Goal: Task Accomplishment & Management: Manage account settings

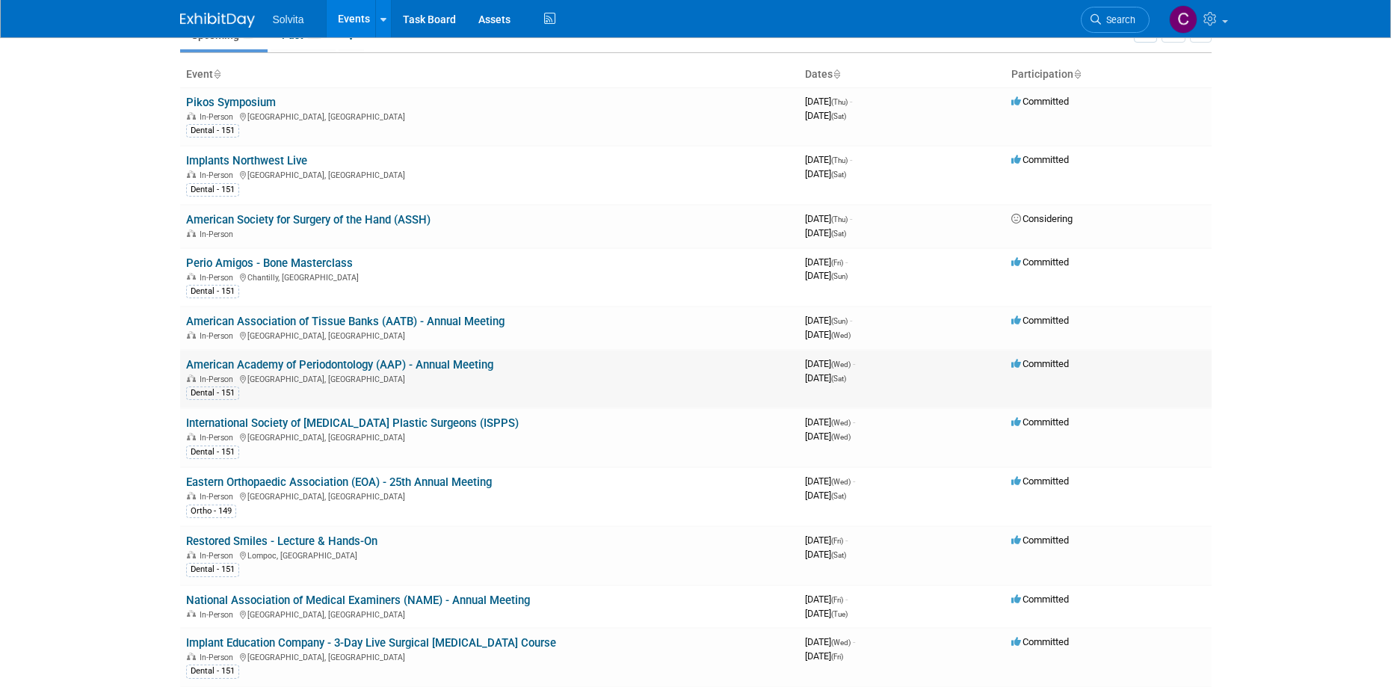
scroll to position [224, 0]
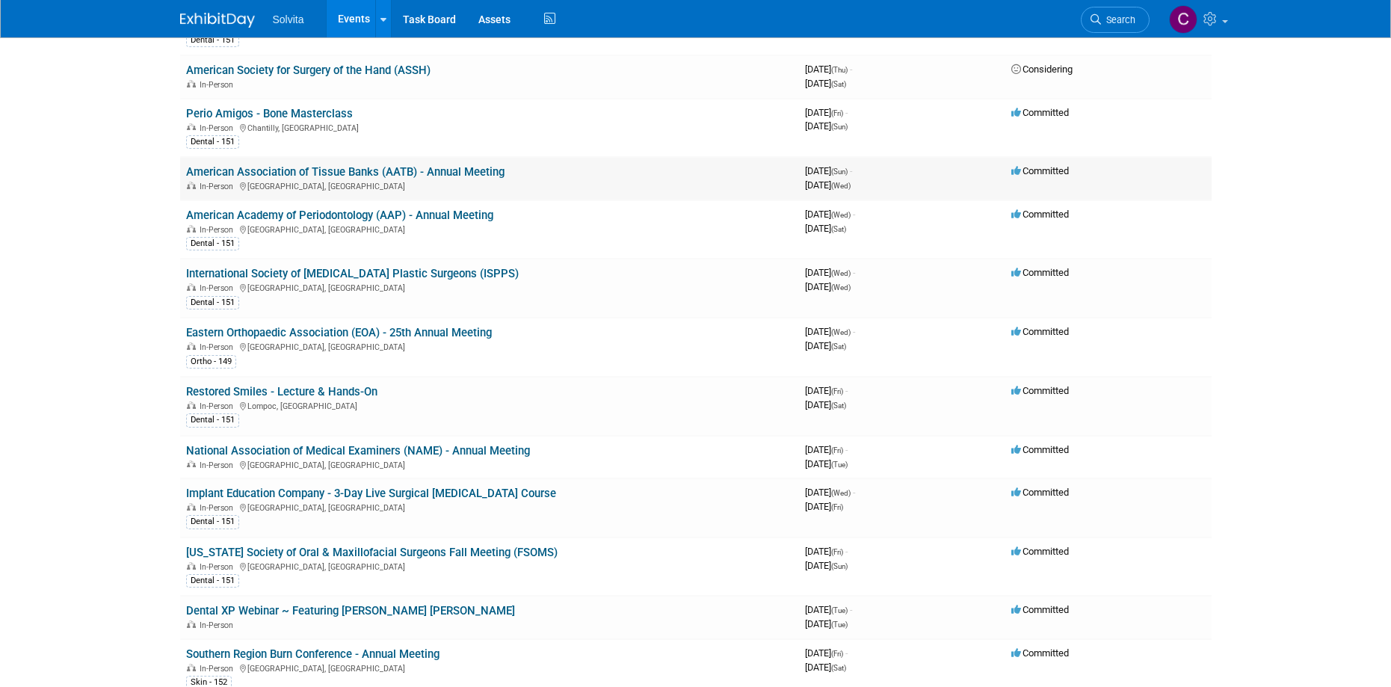
click at [454, 167] on link "American Association of Tissue Banks (AATB) - Annual Meeting" at bounding box center [345, 171] width 318 height 13
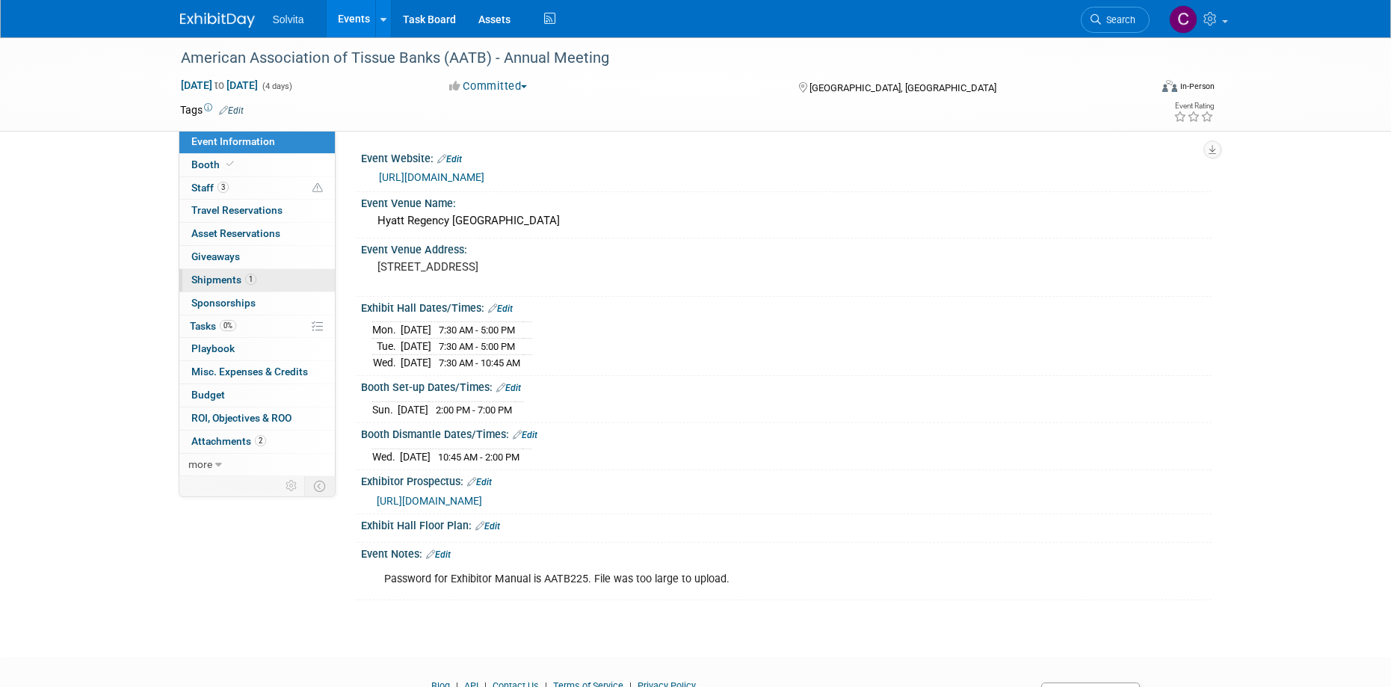
drag, startPoint x: 219, startPoint y: 277, endPoint x: 328, endPoint y: 284, distance: 109.3
click at [219, 277] on span "Shipments 1" at bounding box center [223, 280] width 65 height 12
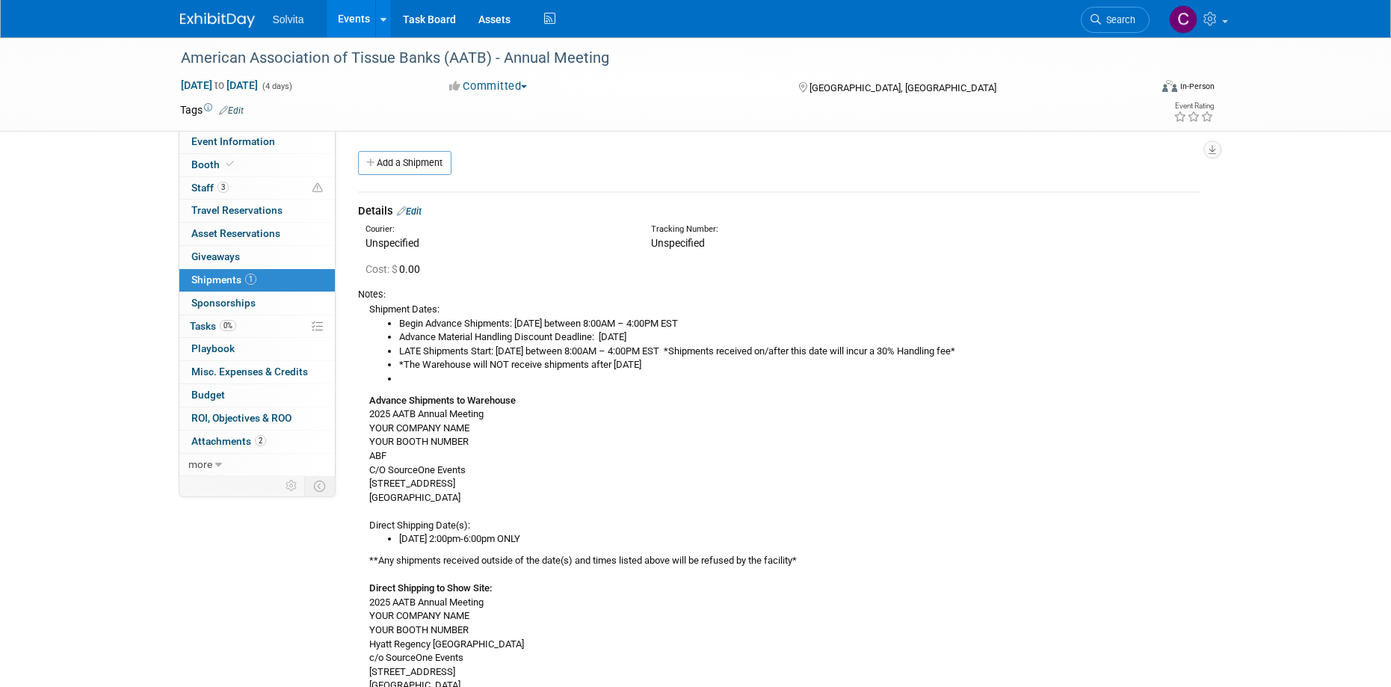
click at [416, 208] on link "Edit" at bounding box center [409, 211] width 25 height 11
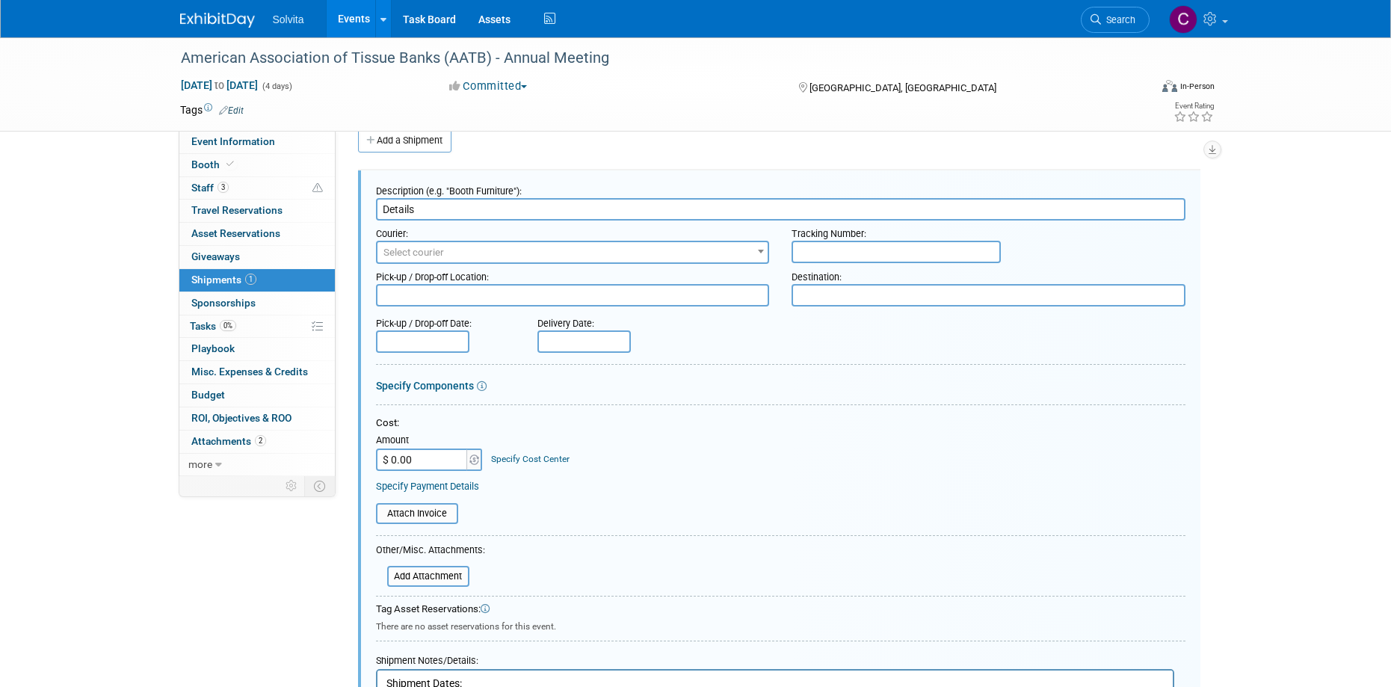
drag, startPoint x: 449, startPoint y: 214, endPoint x: 362, endPoint y: 211, distance: 86.7
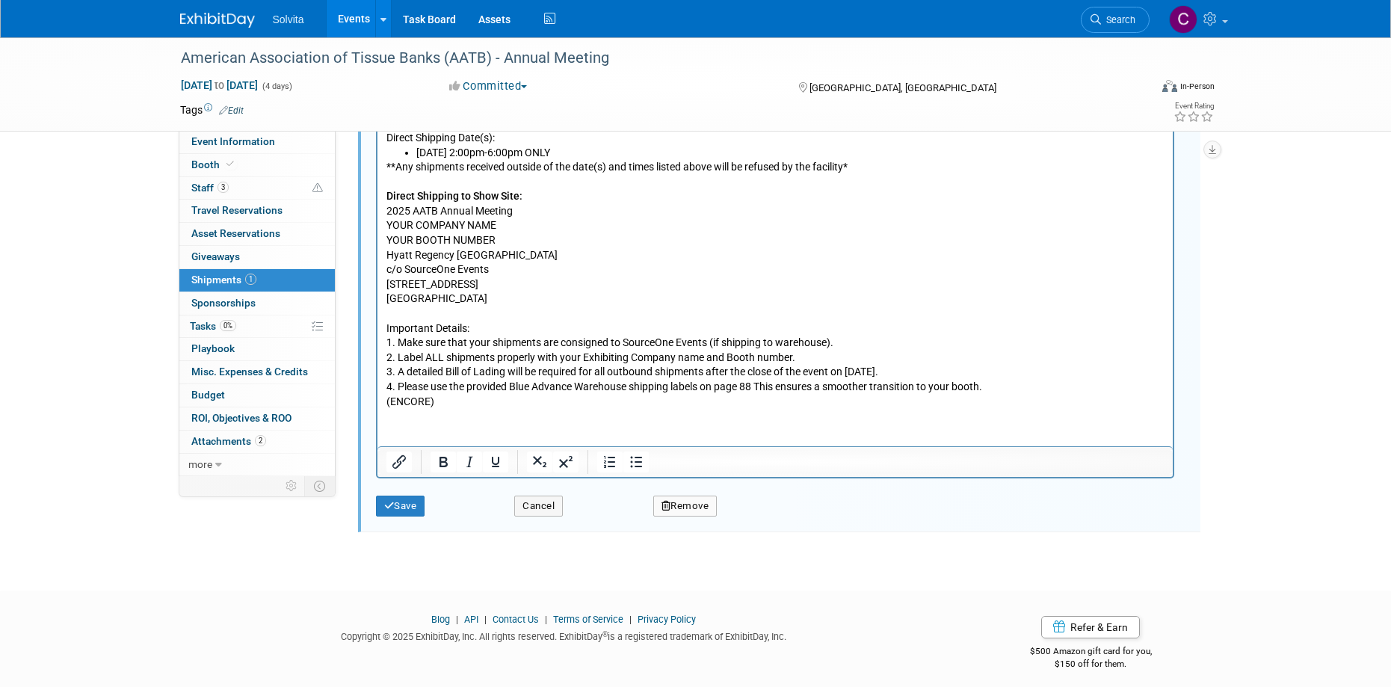
scroll to position [796, 0]
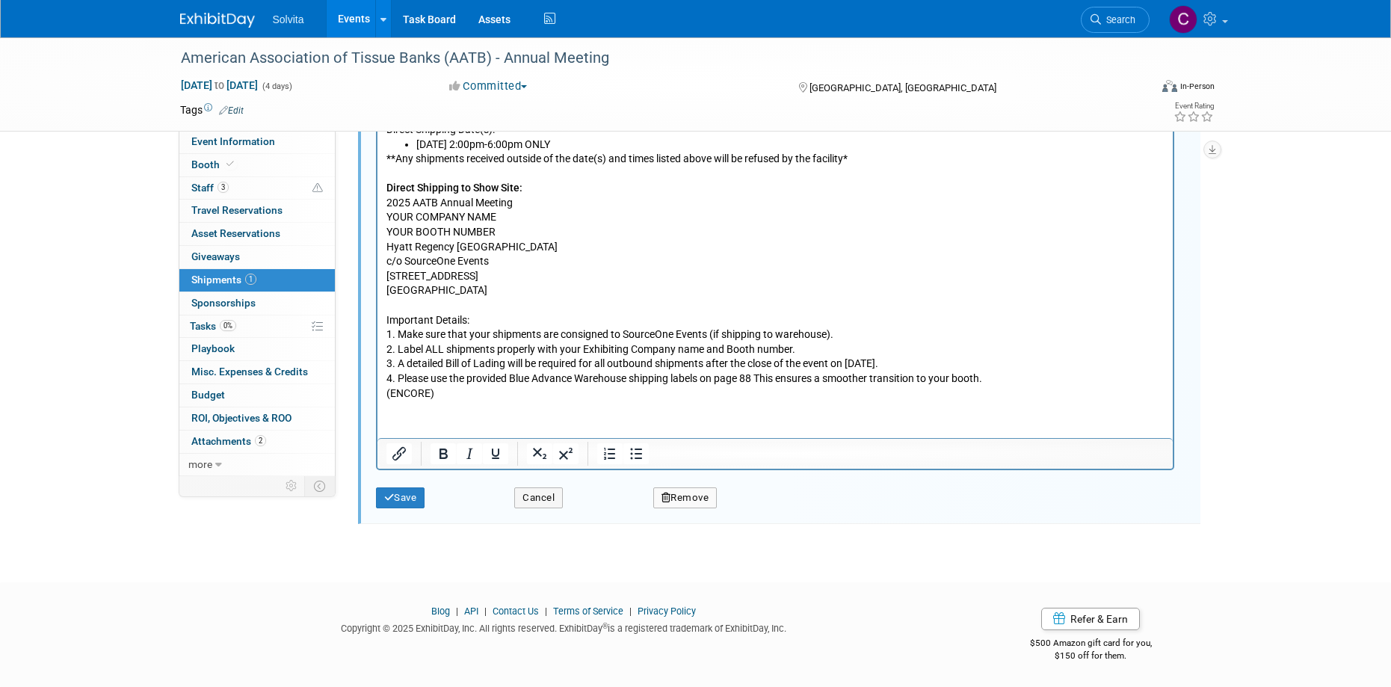
click at [694, 504] on button "Remove" at bounding box center [685, 497] width 64 height 21
click at [766, 512] on link "Yes" at bounding box center [767, 510] width 43 height 24
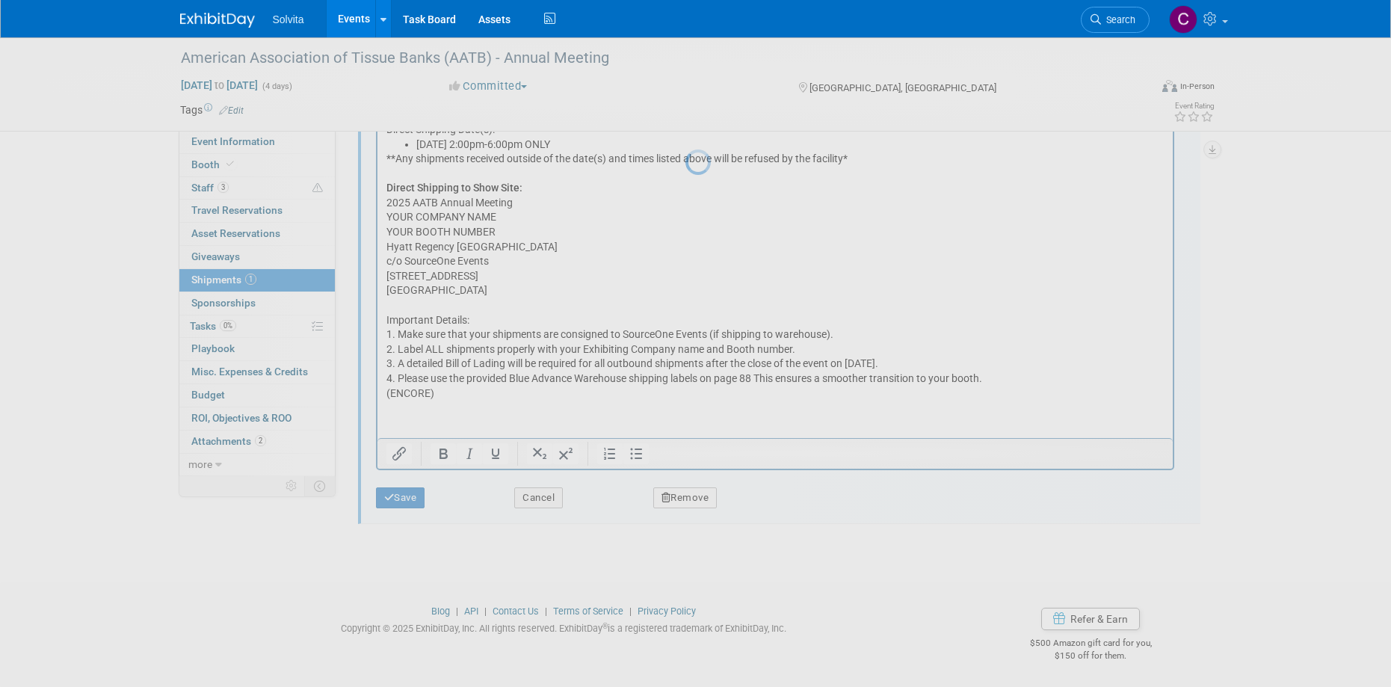
scroll to position [14, 0]
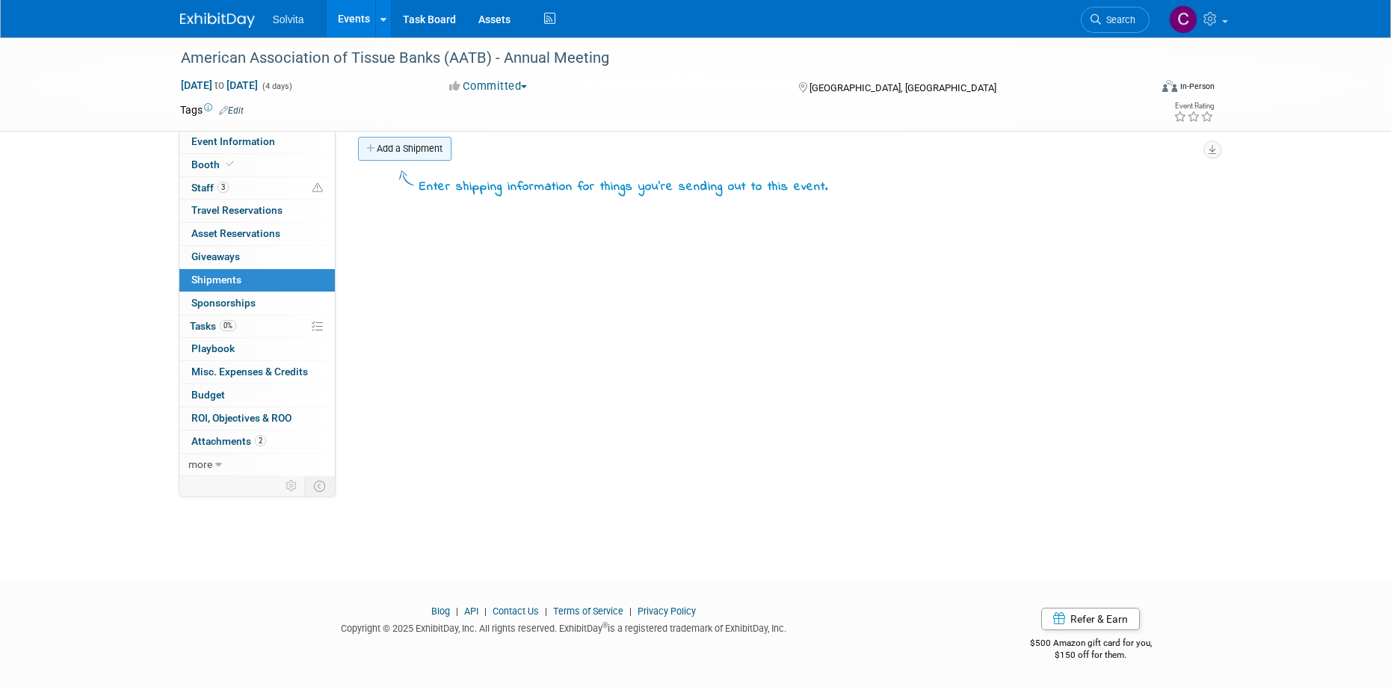
click at [416, 141] on link "Add a Shipment" at bounding box center [404, 149] width 93 height 24
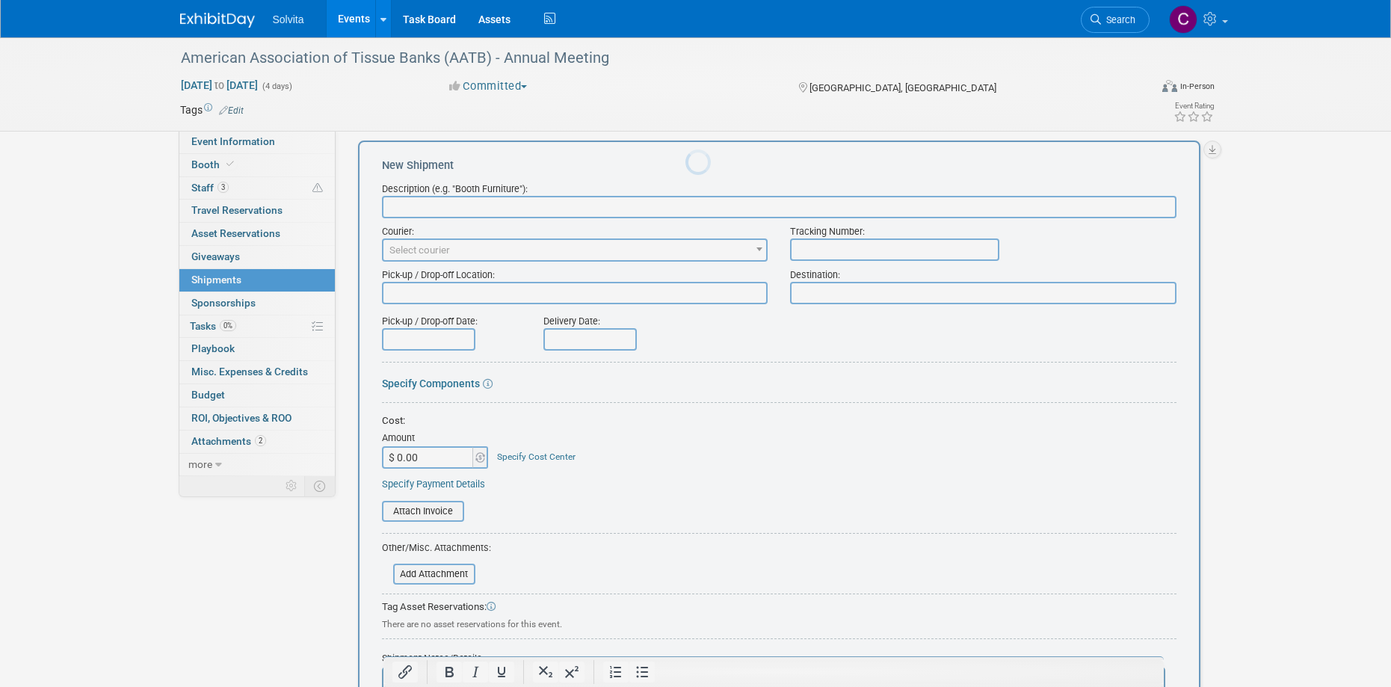
scroll to position [0, 0]
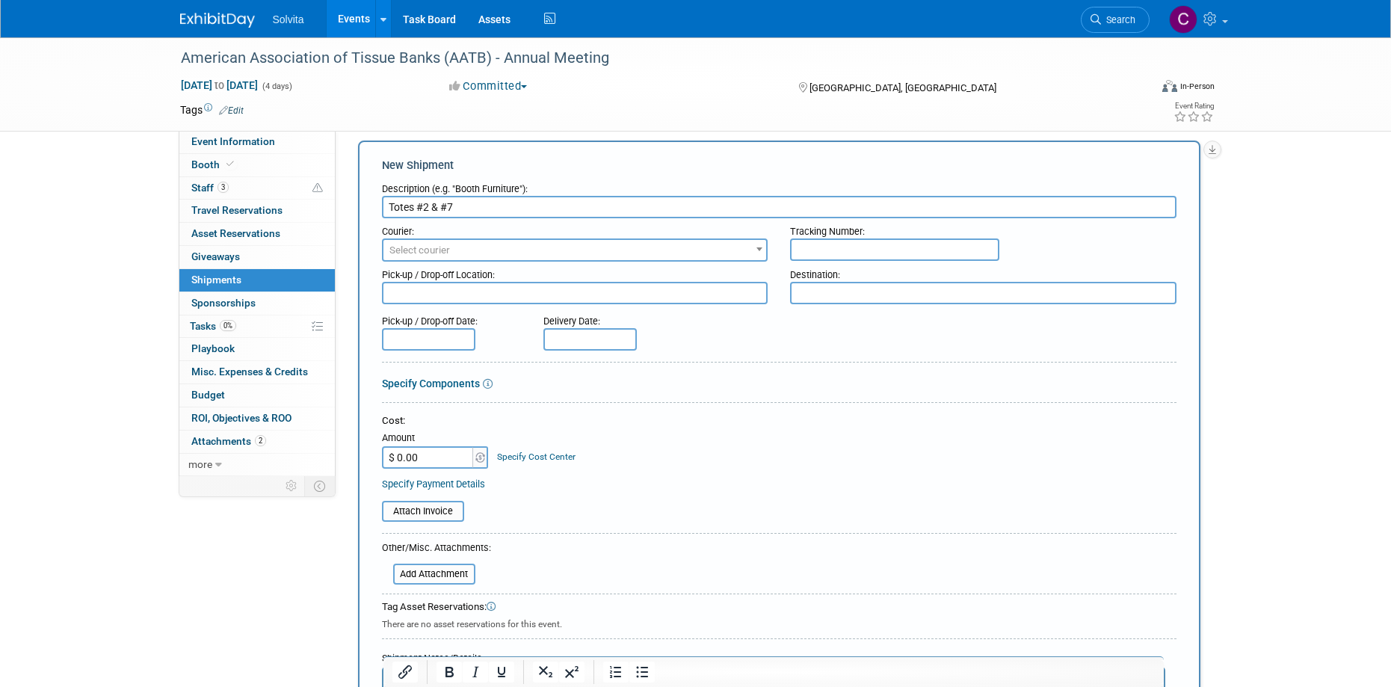
type input "Totes #2 & #7"
click at [858, 250] on input "text" at bounding box center [894, 249] width 209 height 22
click at [564, 249] on span "Select courier" at bounding box center [574, 250] width 383 height 21
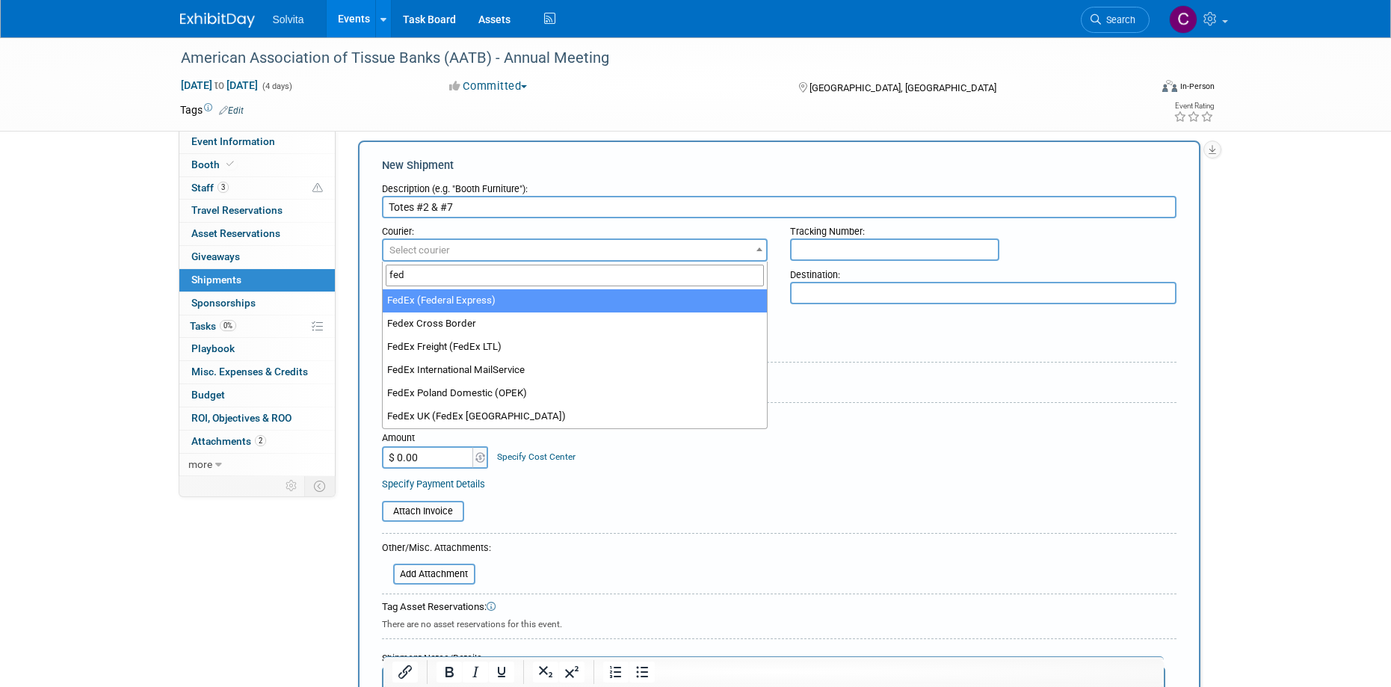
type input "fed"
select select "206"
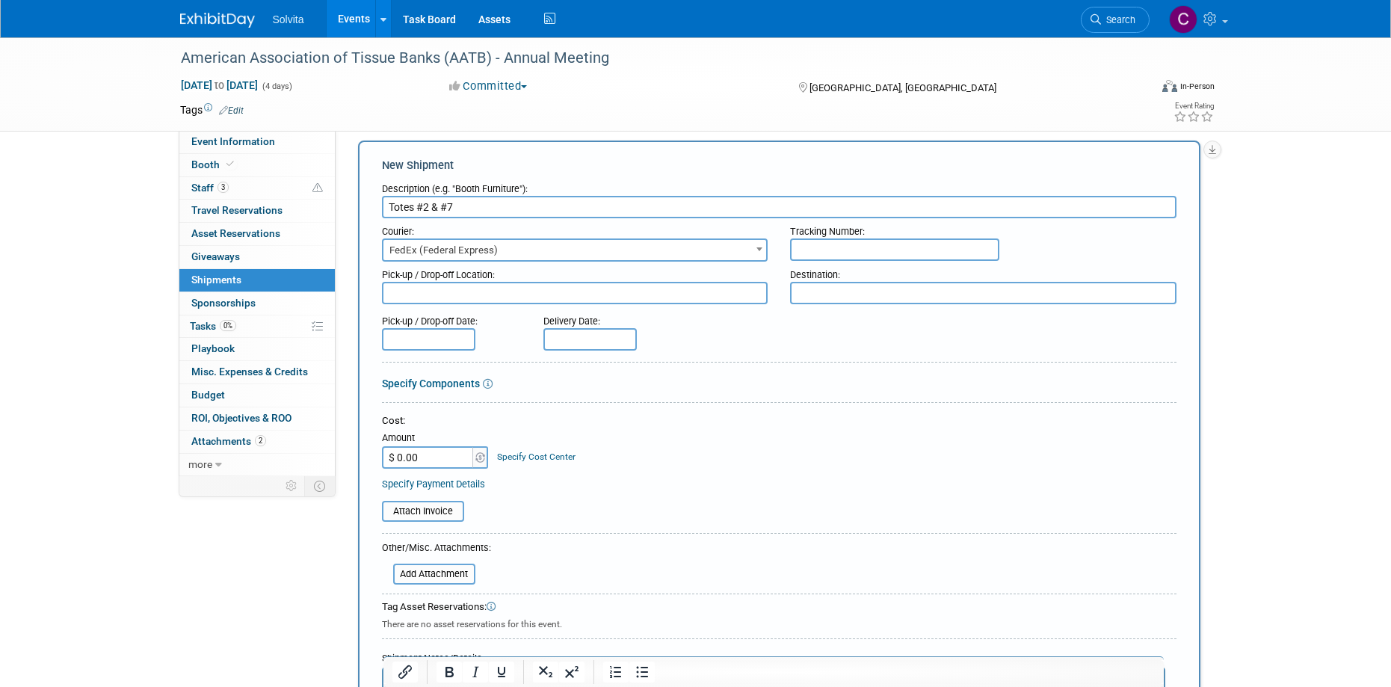
click at [880, 249] on input "text" at bounding box center [894, 249] width 209 height 22
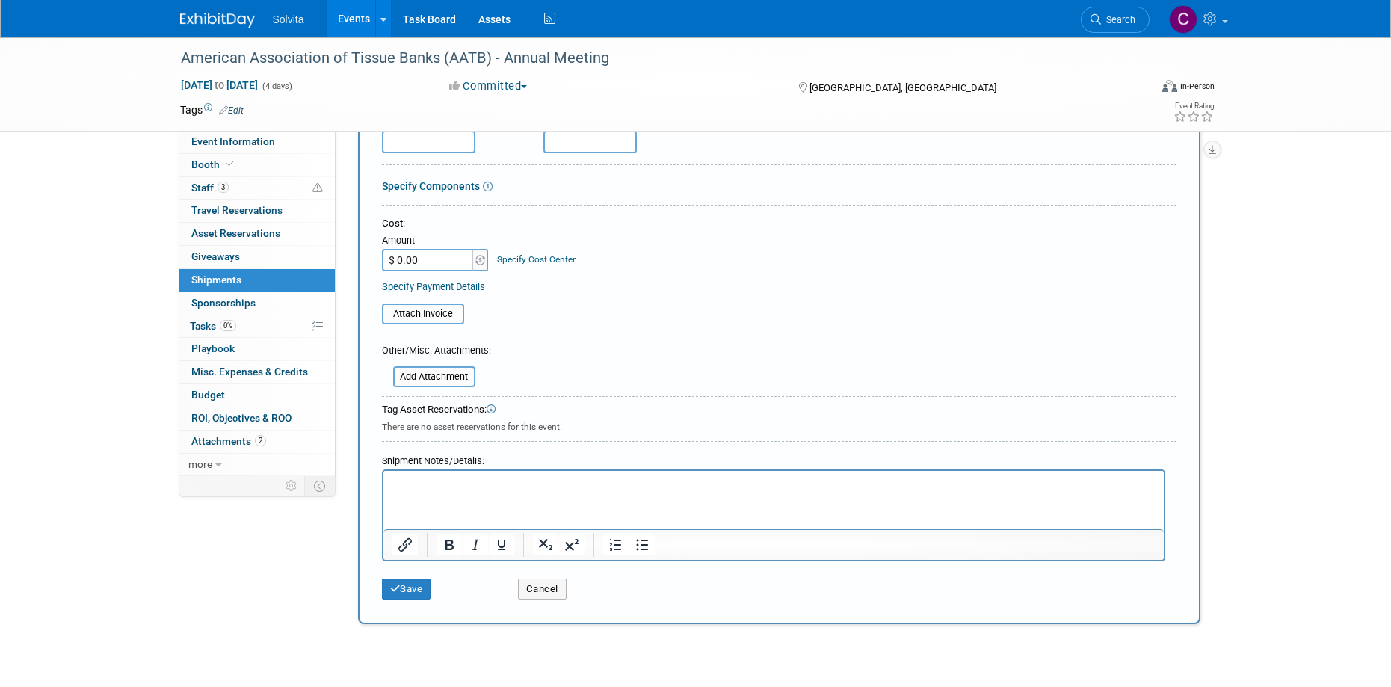
scroll to position [238, 0]
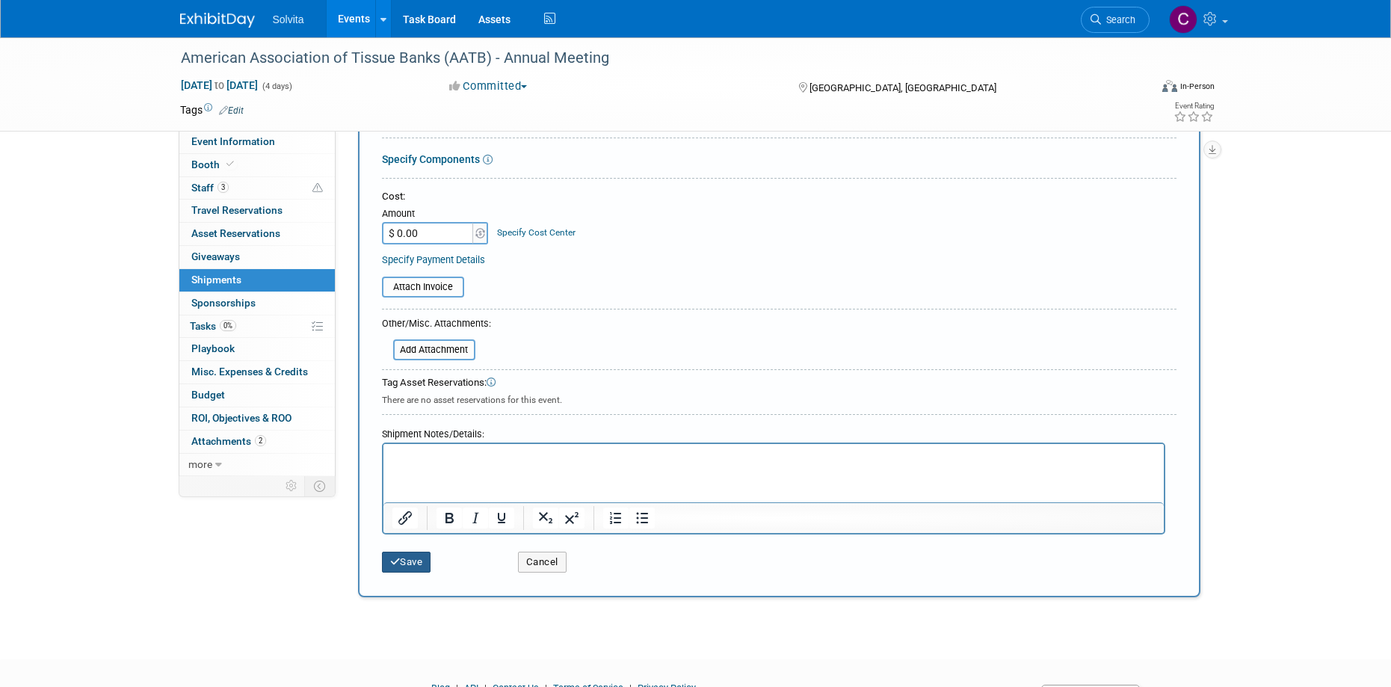
type input "415726301453, 415726301442"
click at [421, 563] on button "Save" at bounding box center [406, 562] width 49 height 21
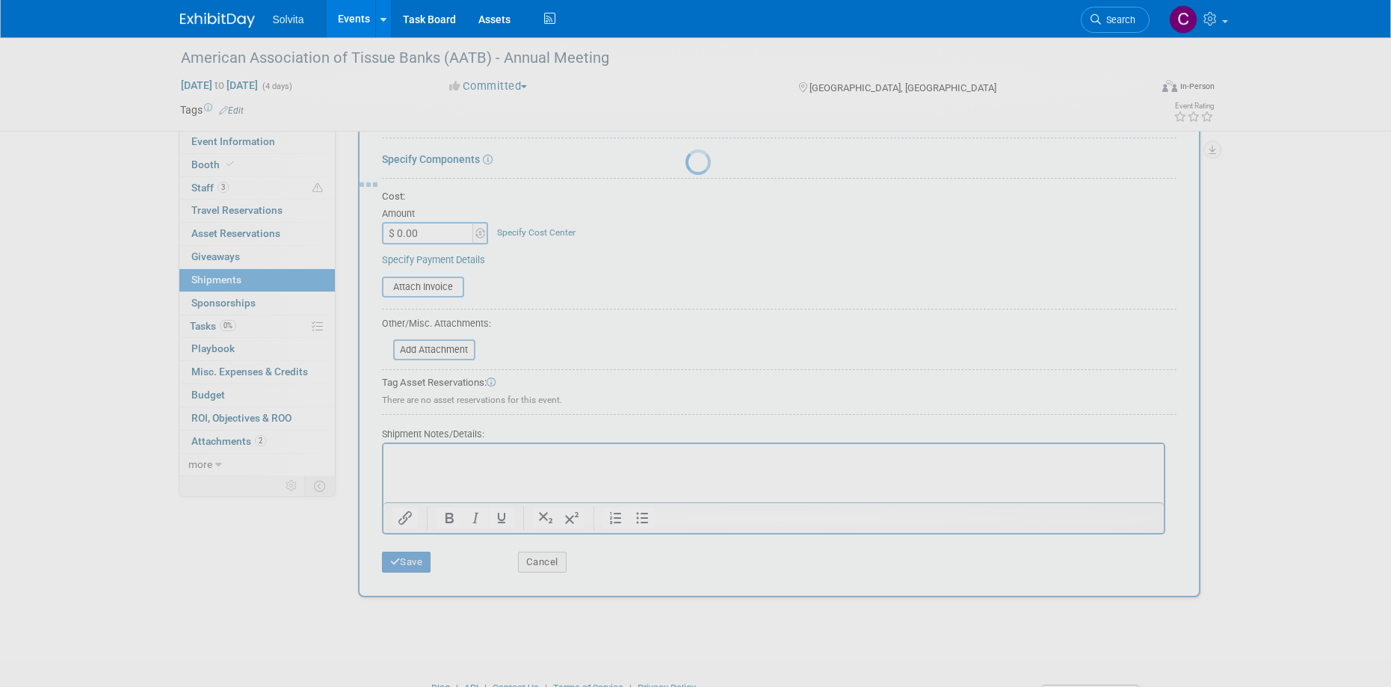
scroll to position [14, 0]
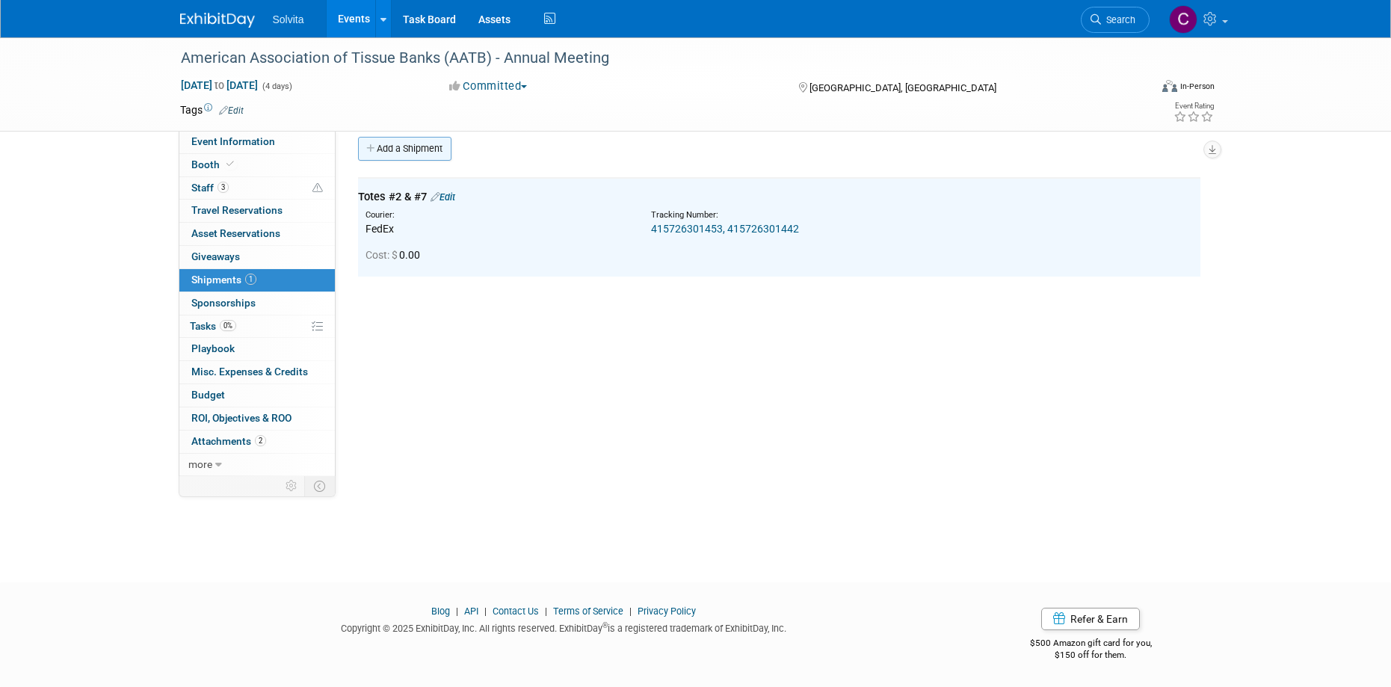
click at [411, 150] on link "Add a Shipment" at bounding box center [404, 149] width 93 height 24
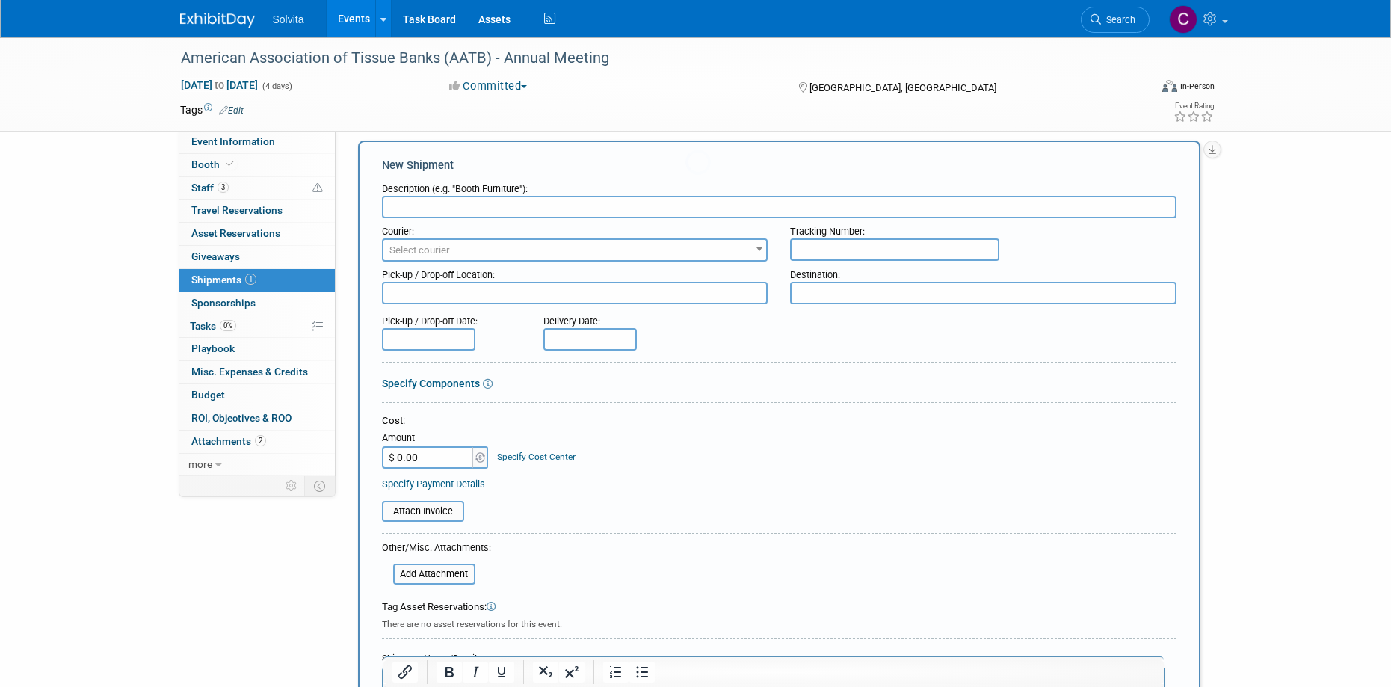
scroll to position [0, 0]
type input "Return"
click at [691, 257] on span "Select courier" at bounding box center [574, 250] width 383 height 21
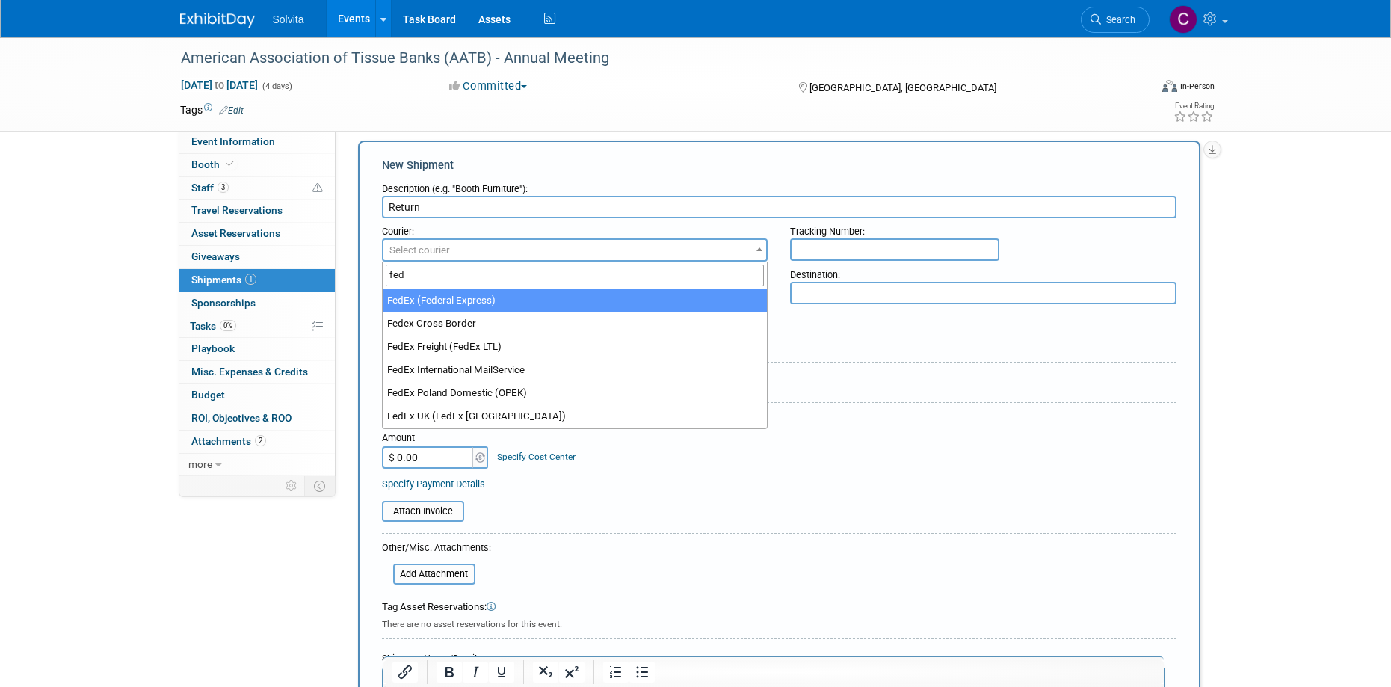
type input "fed"
select select "206"
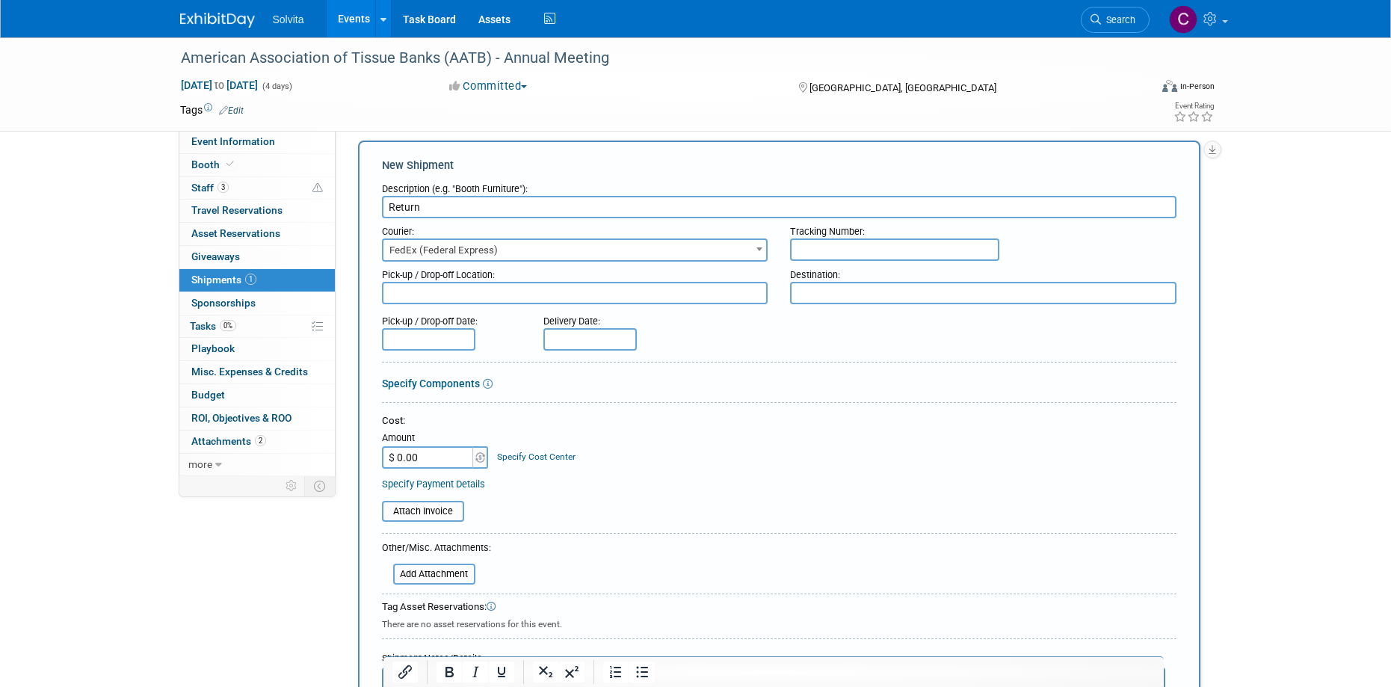
click at [869, 250] on input "text" at bounding box center [894, 249] width 209 height 22
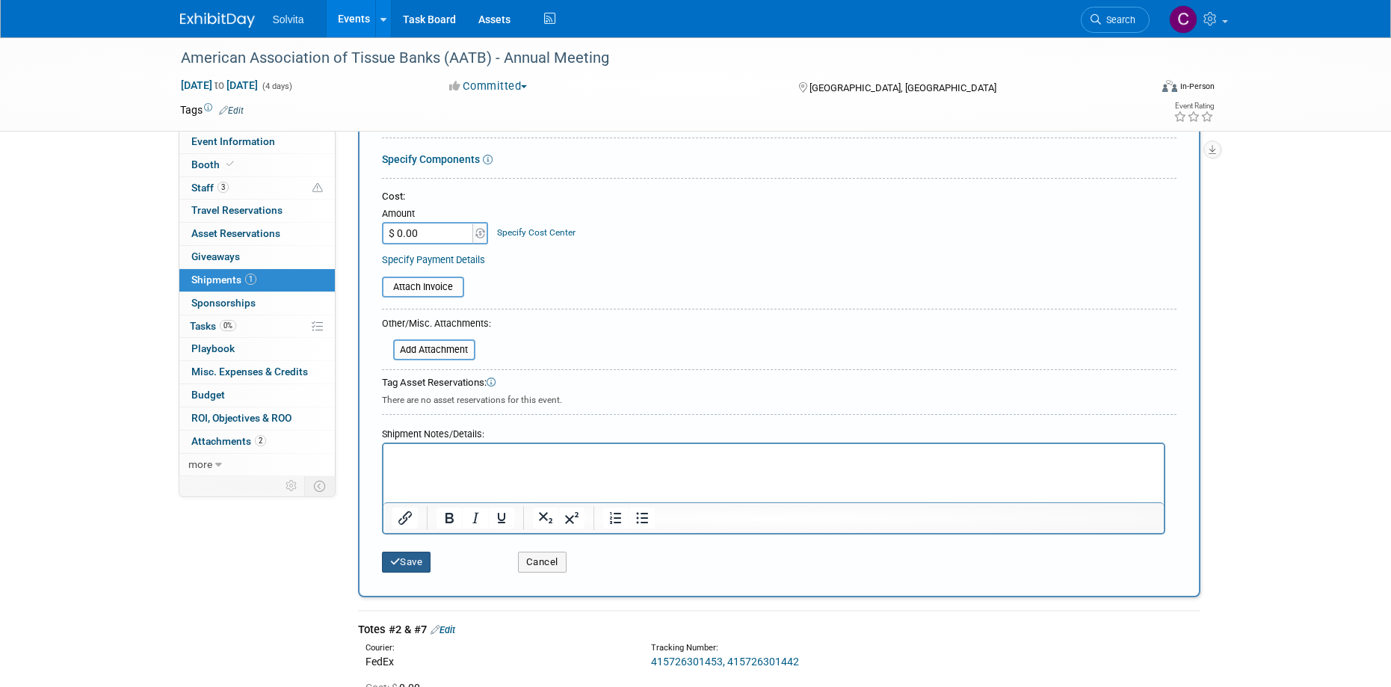
type input "415726301486, 415726301475"
click at [425, 562] on button "Save" at bounding box center [406, 562] width 49 height 21
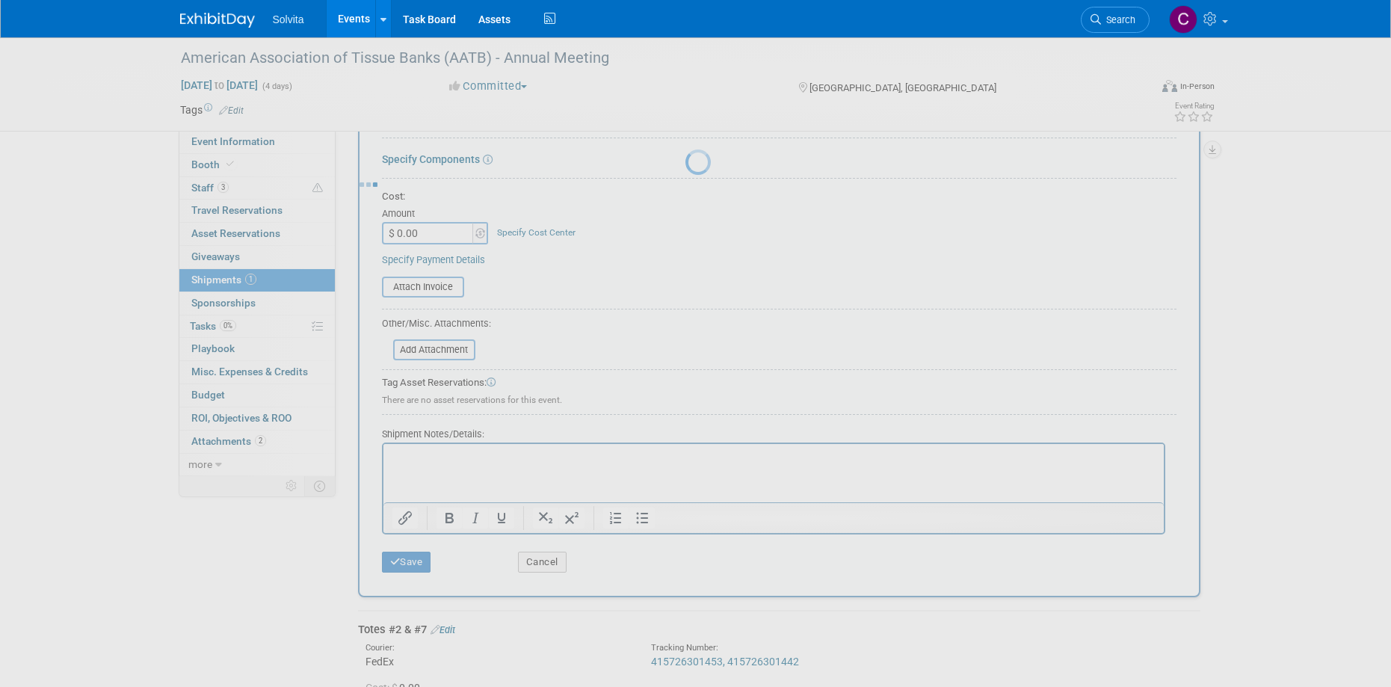
scroll to position [14, 0]
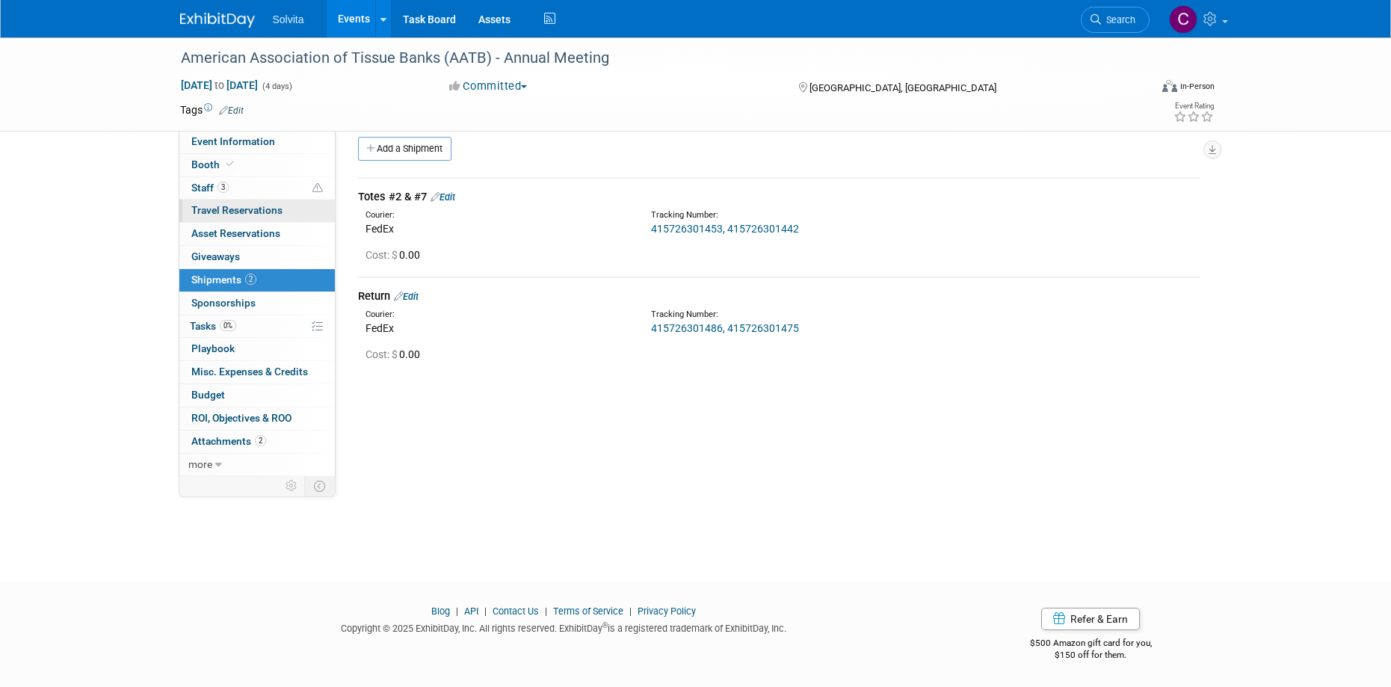
drag, startPoint x: 205, startPoint y: 189, endPoint x: 238, endPoint y: 206, distance: 36.8
click at [205, 189] on span "Staff 3" at bounding box center [209, 188] width 37 height 12
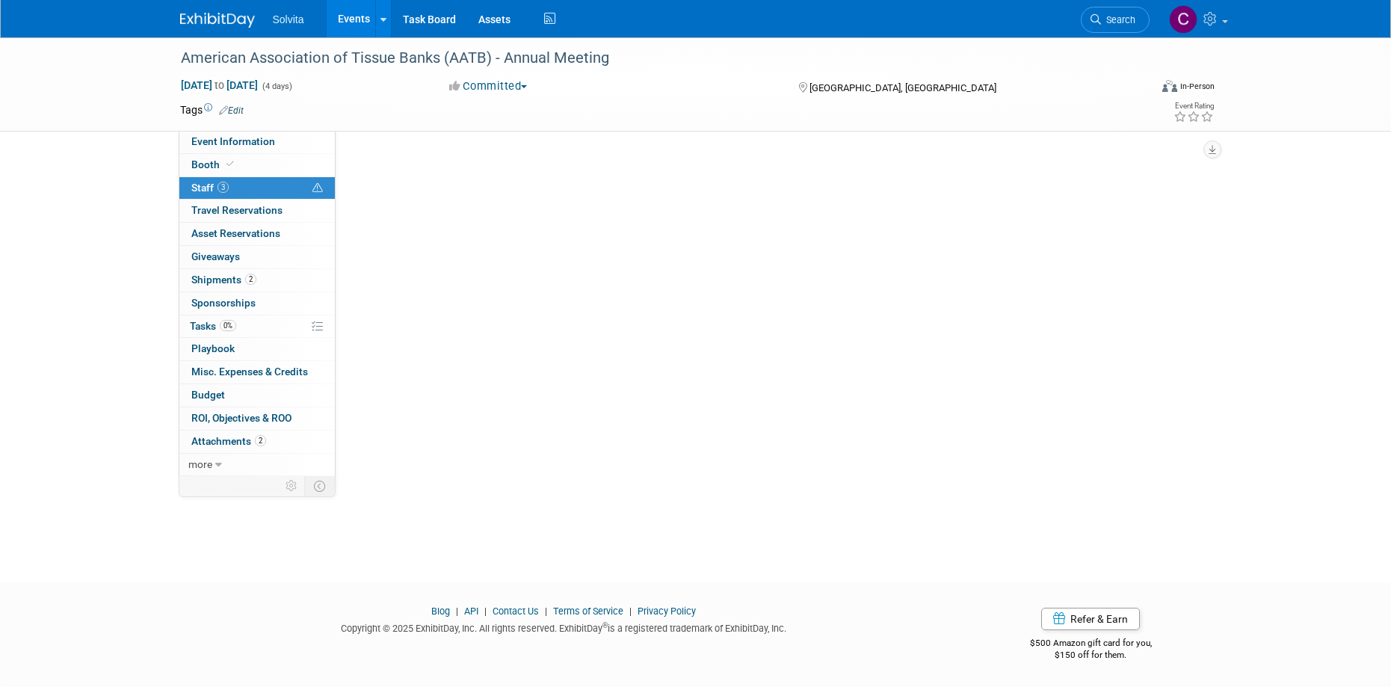
scroll to position [0, 0]
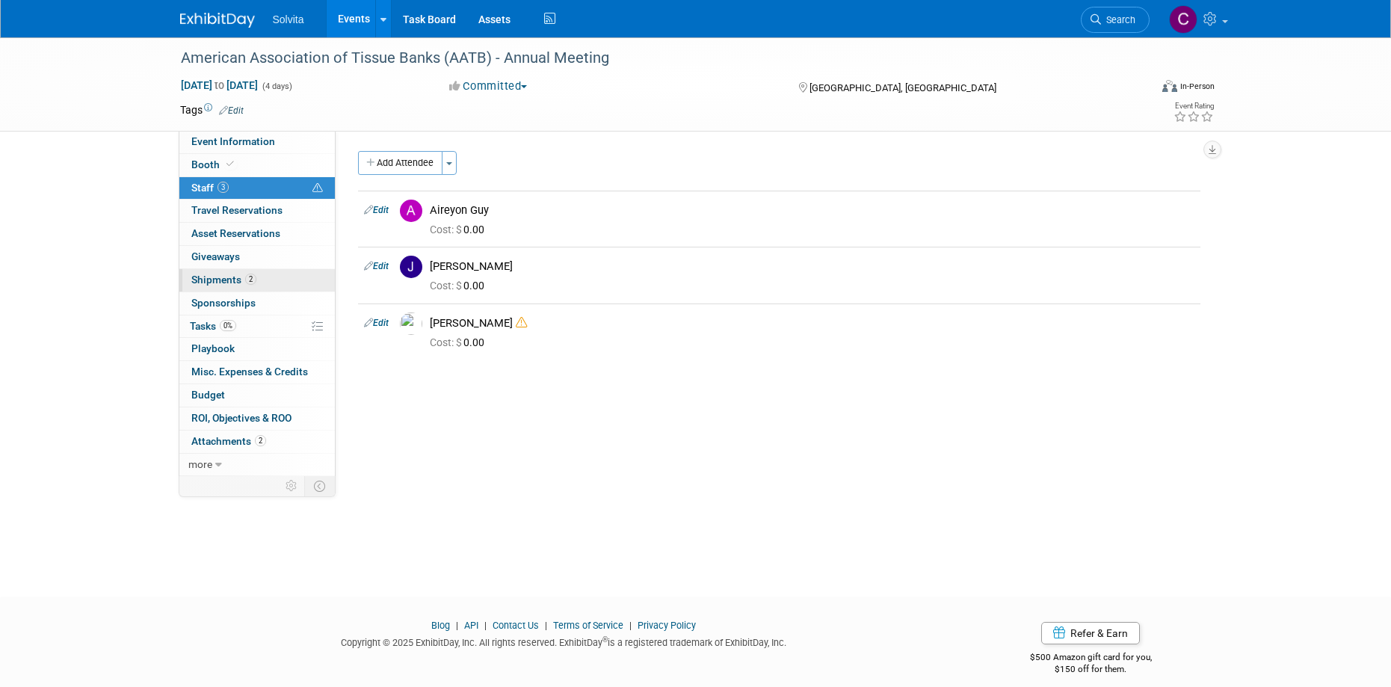
click at [214, 276] on span "Shipments 2" at bounding box center [223, 280] width 65 height 12
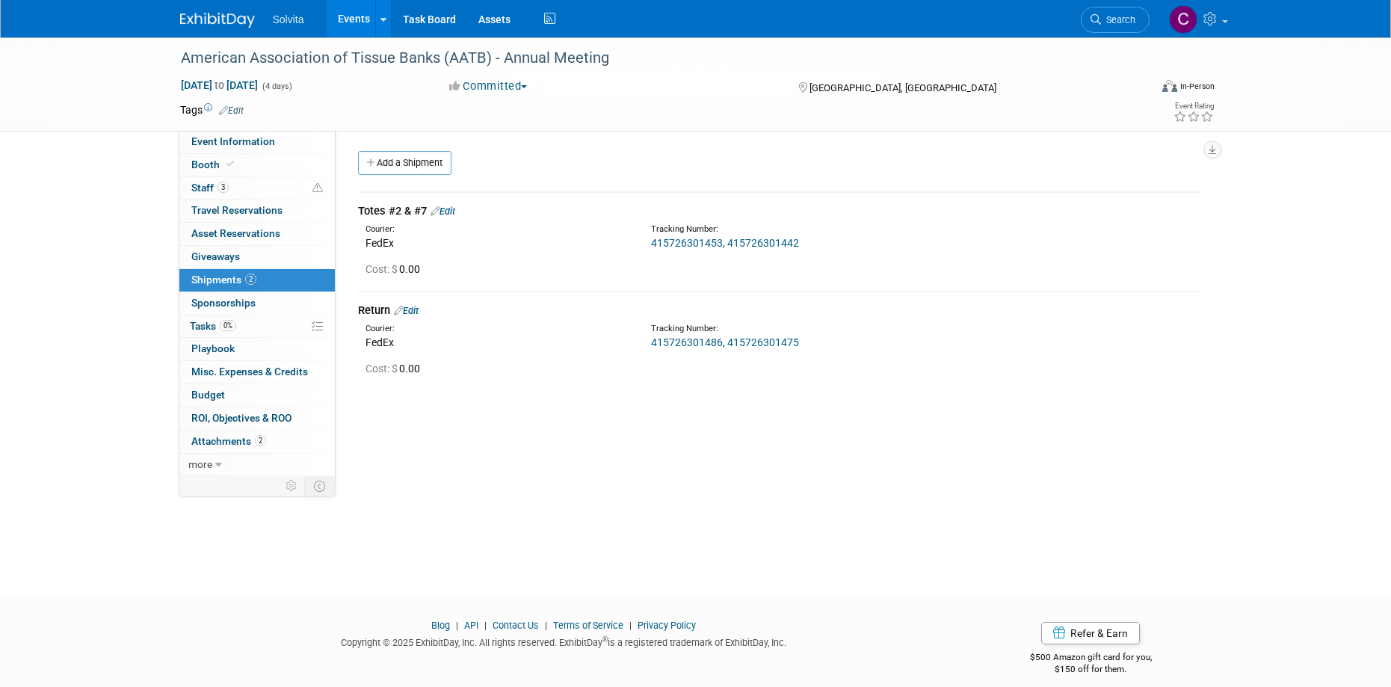
click at [410, 516] on div "American Association of Tissue Banks (AATB) - Annual Meeting Oct 12, 2025 to Oc…" at bounding box center [695, 303] width 1391 height 532
click at [356, 16] on link "Events" at bounding box center [354, 18] width 55 height 37
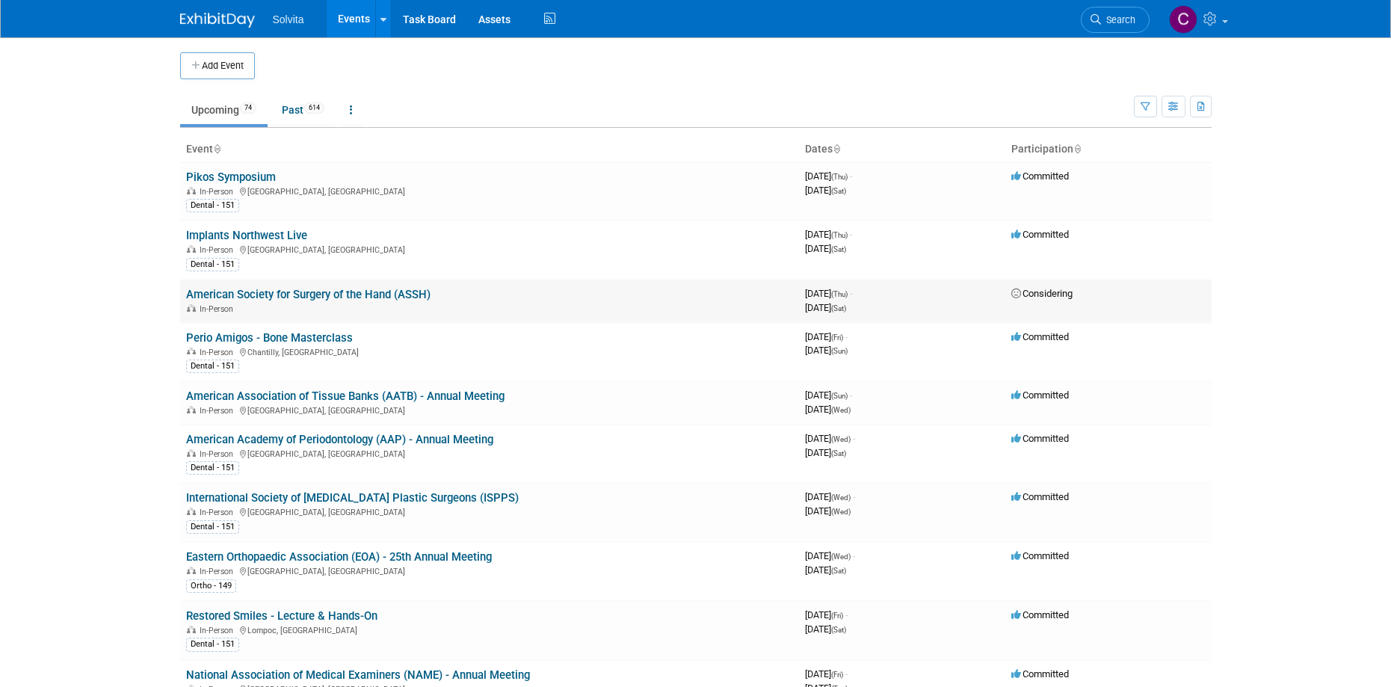
click at [310, 298] on link "American Society for Surgery of the Hand (ASSH)" at bounding box center [308, 294] width 244 height 13
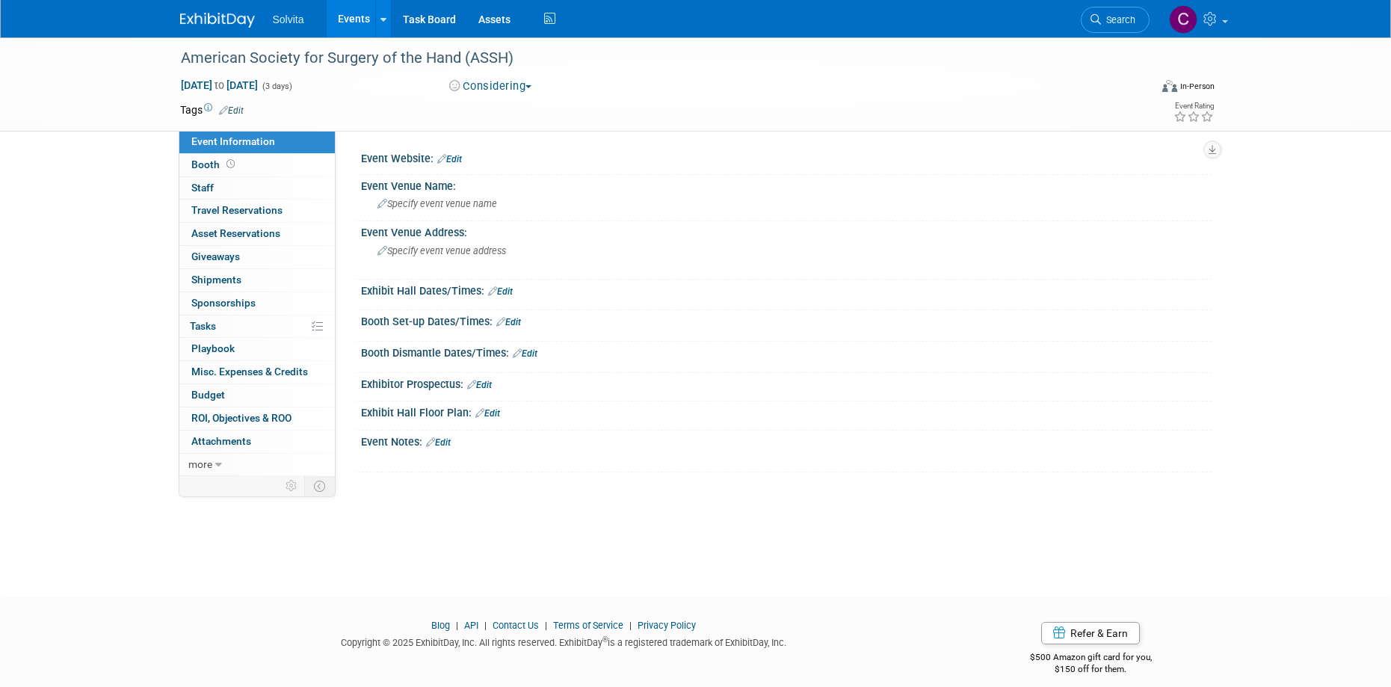
click at [359, 16] on link "Events" at bounding box center [354, 18] width 55 height 37
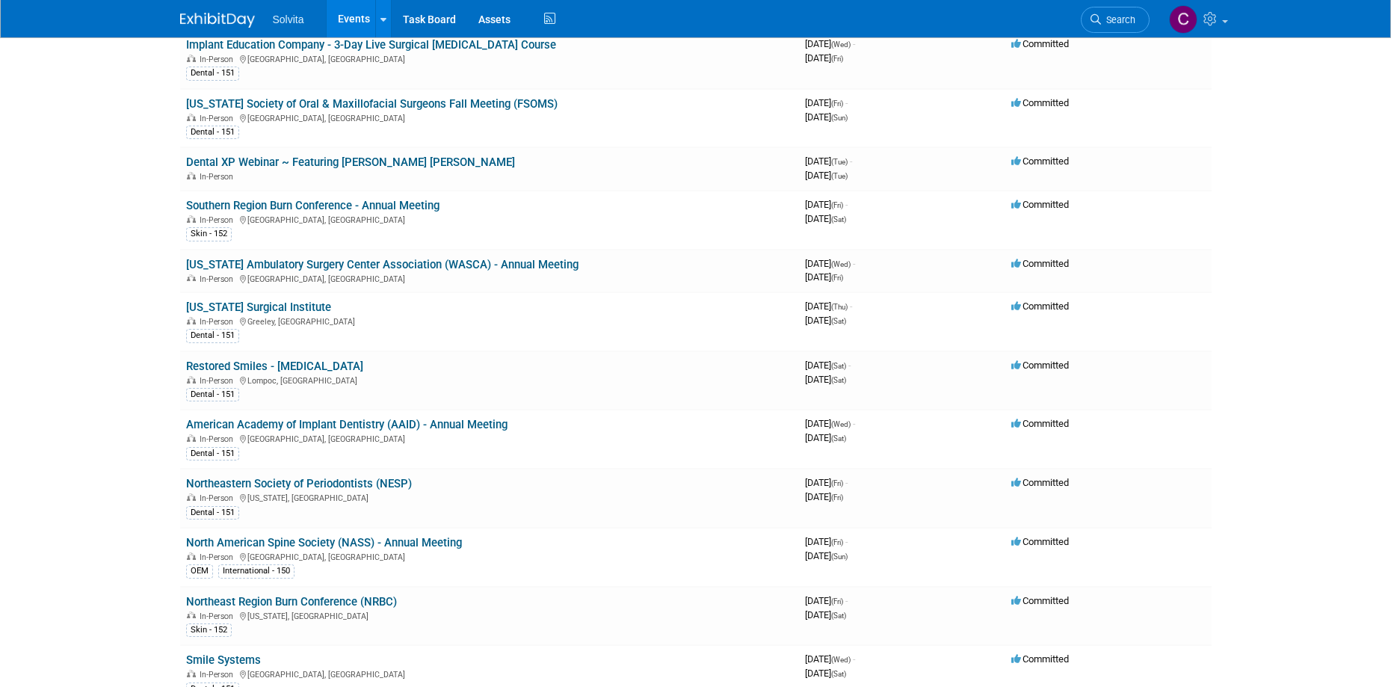
scroll to position [448, 0]
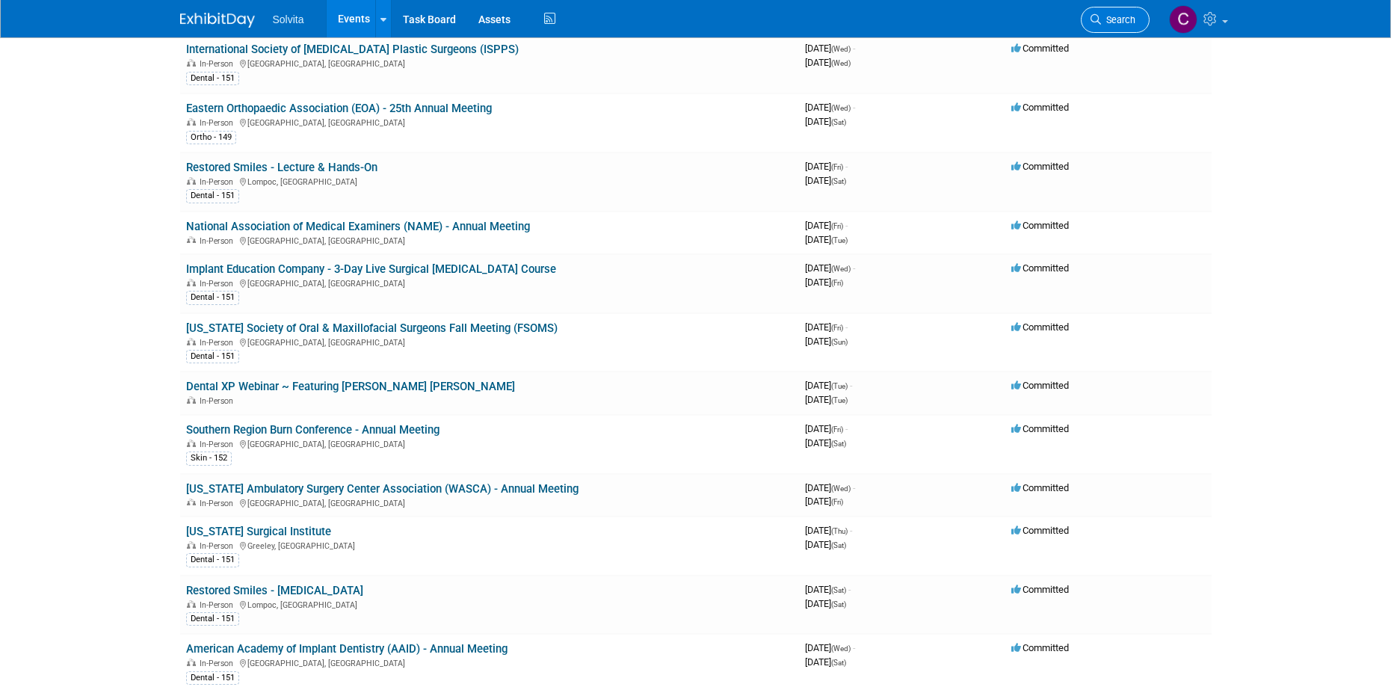
click at [1111, 15] on span "Search" at bounding box center [1118, 19] width 34 height 11
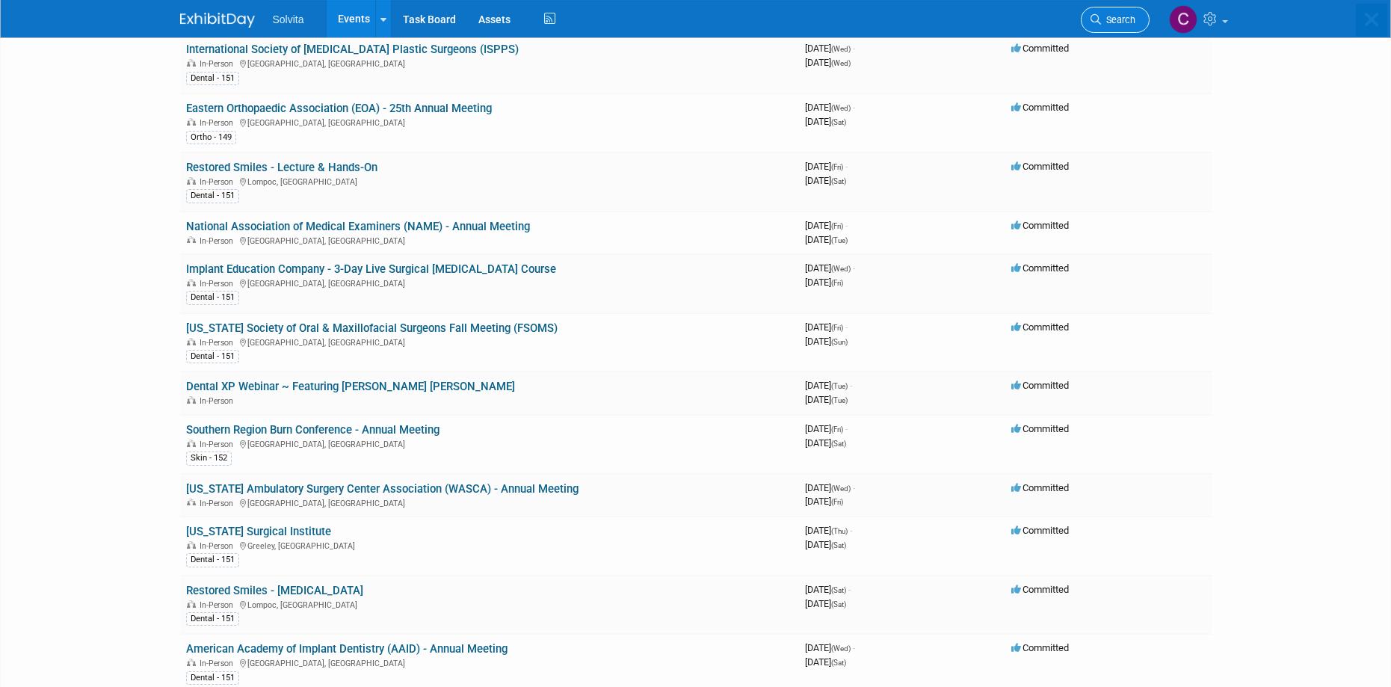
scroll to position [0, 0]
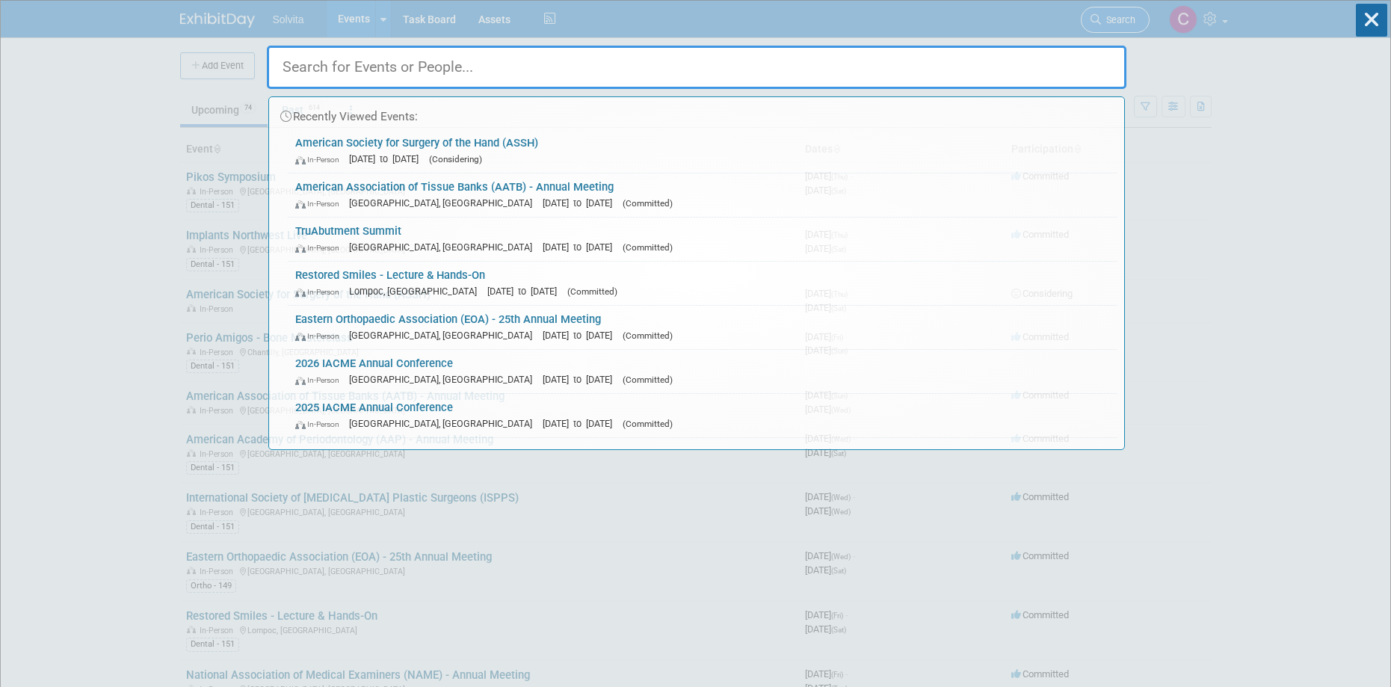
type input "r"
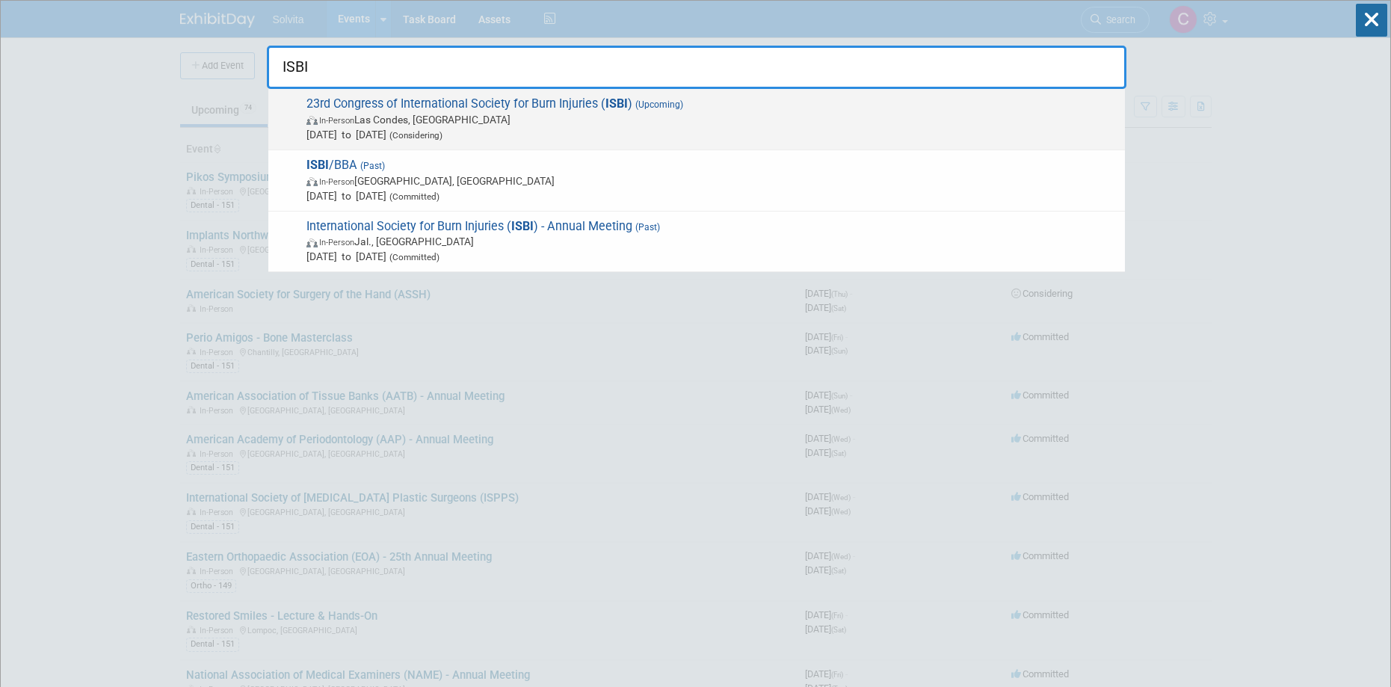
type input "ISBI"
click at [442, 132] on span "(Considering)" at bounding box center [414, 135] width 56 height 10
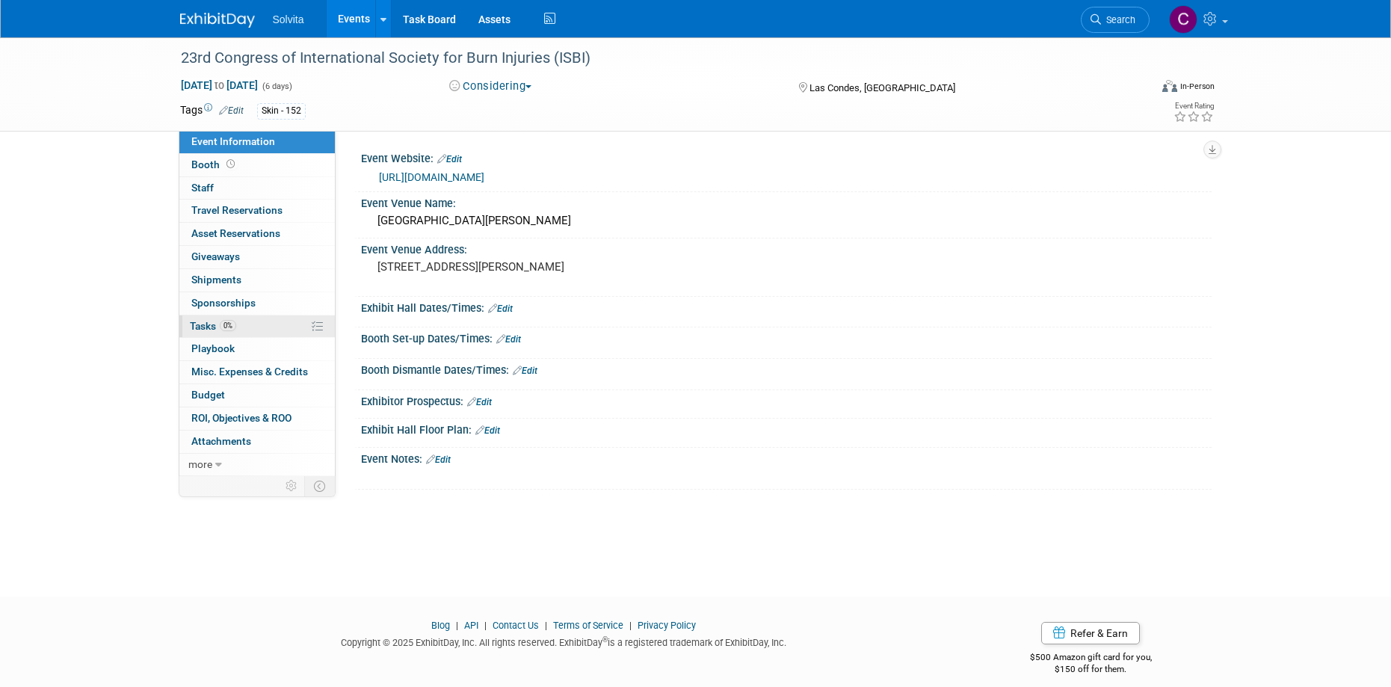
click at [209, 324] on span "Tasks 0%" at bounding box center [213, 326] width 46 height 12
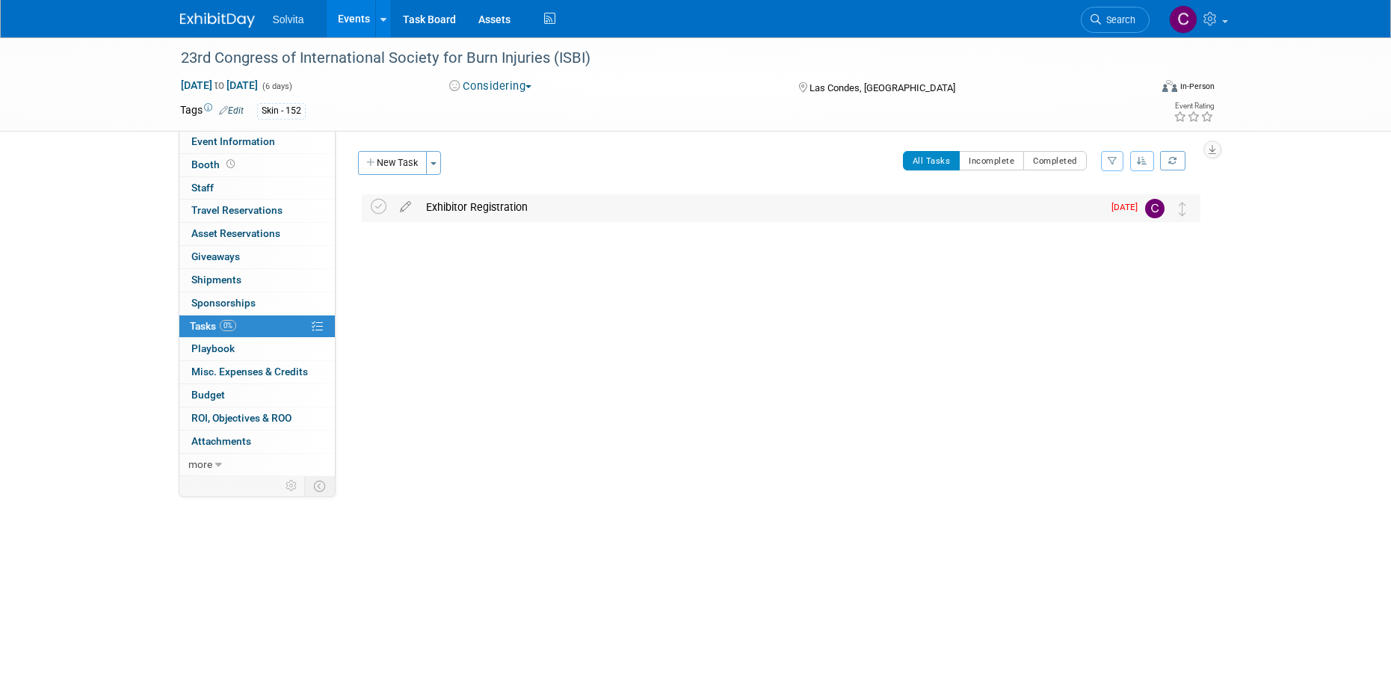
click at [518, 207] on div "Exhibitor Registration" at bounding box center [761, 206] width 684 height 25
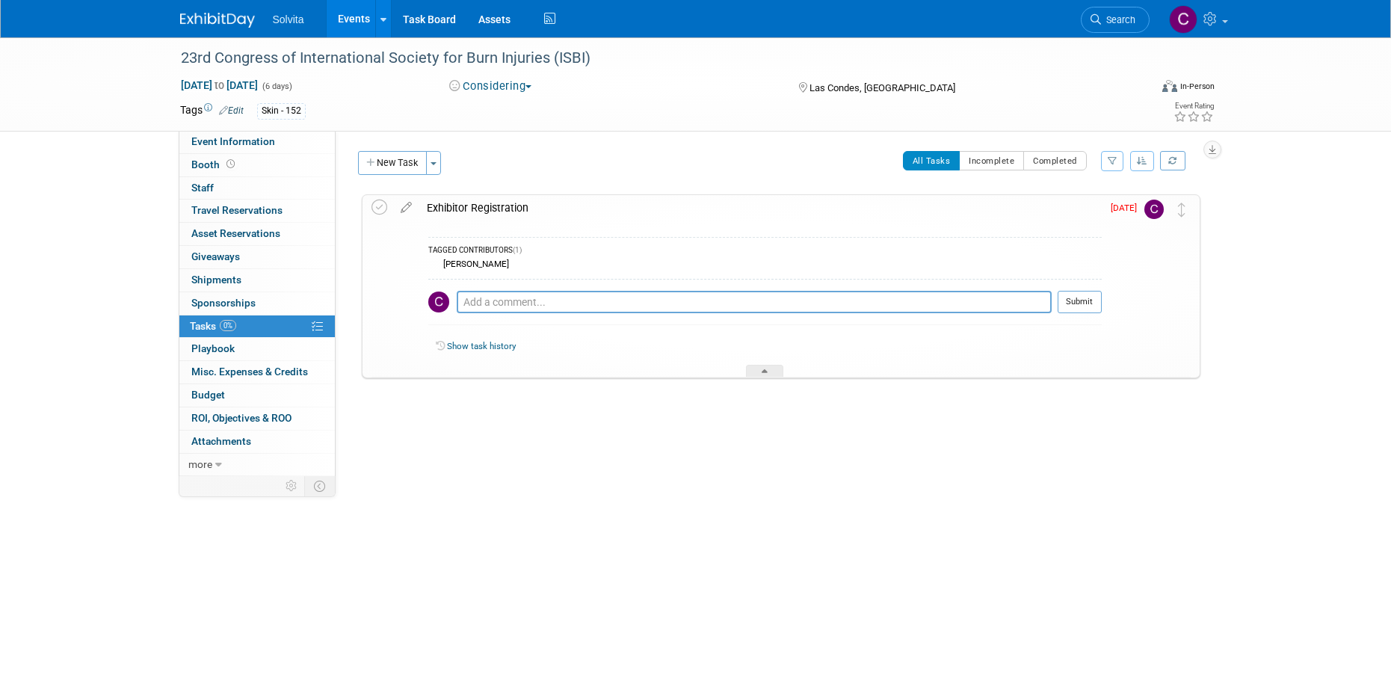
click at [594, 120] on div "Tags Edit Skin - 152 Event Rating" at bounding box center [697, 113] width 1057 height 26
click at [570, 173] on div "All Tasks Incomplete Completed Filter by Assignee -- Select Assignee -- All una…" at bounding box center [824, 166] width 751 height 31
click at [1149, 211] on img at bounding box center [1153, 209] width 19 height 19
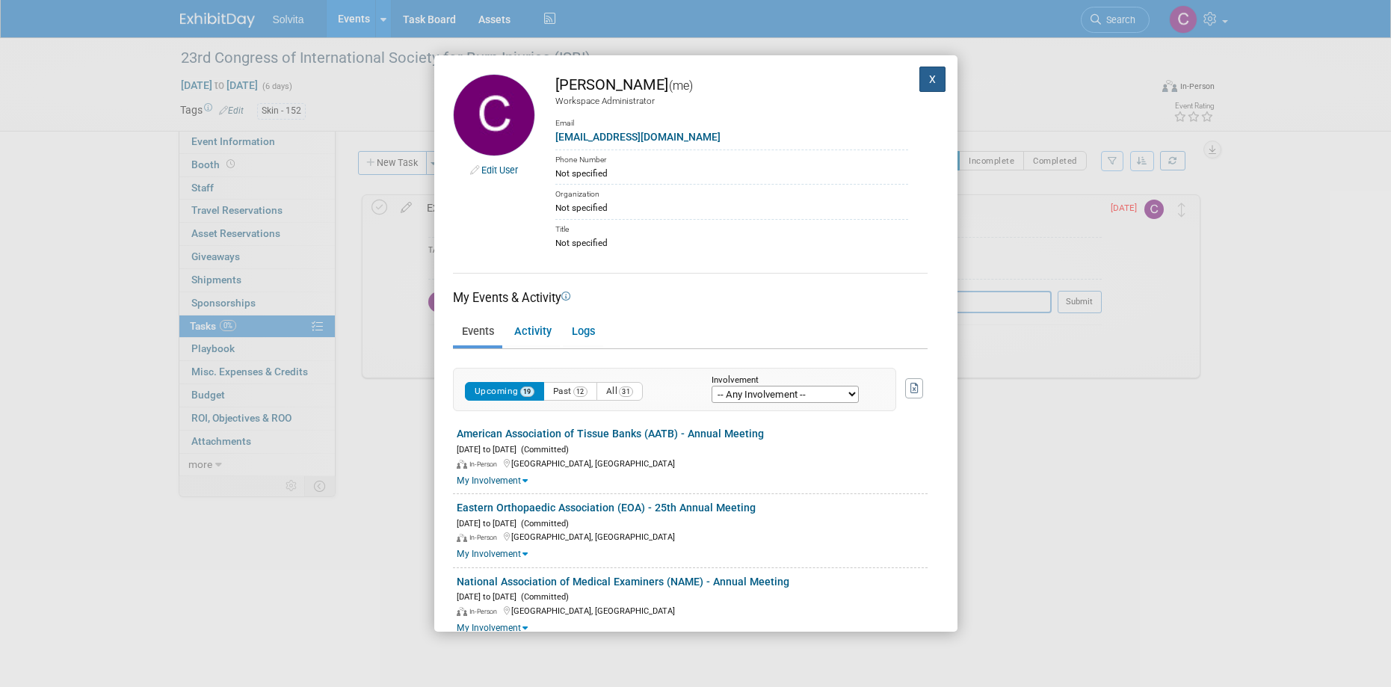
click at [919, 81] on button "X" at bounding box center [932, 79] width 27 height 25
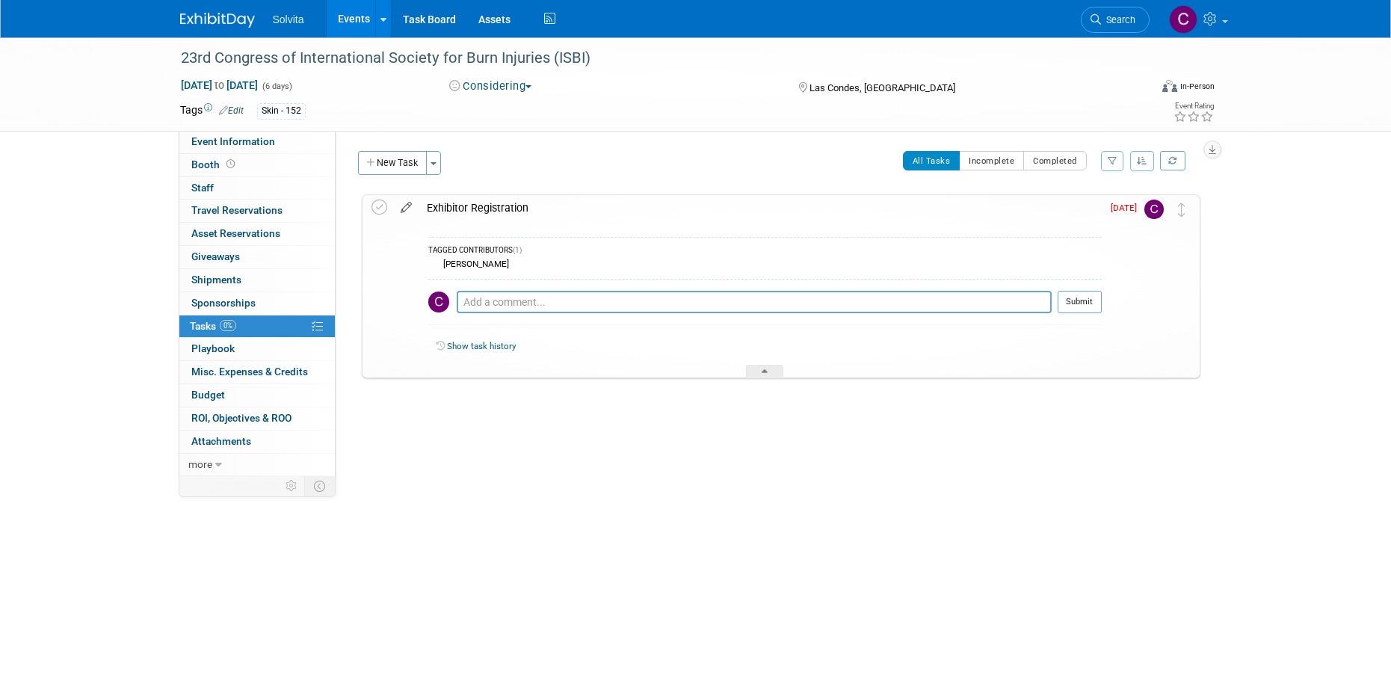
click at [409, 206] on icon at bounding box center [406, 204] width 26 height 19
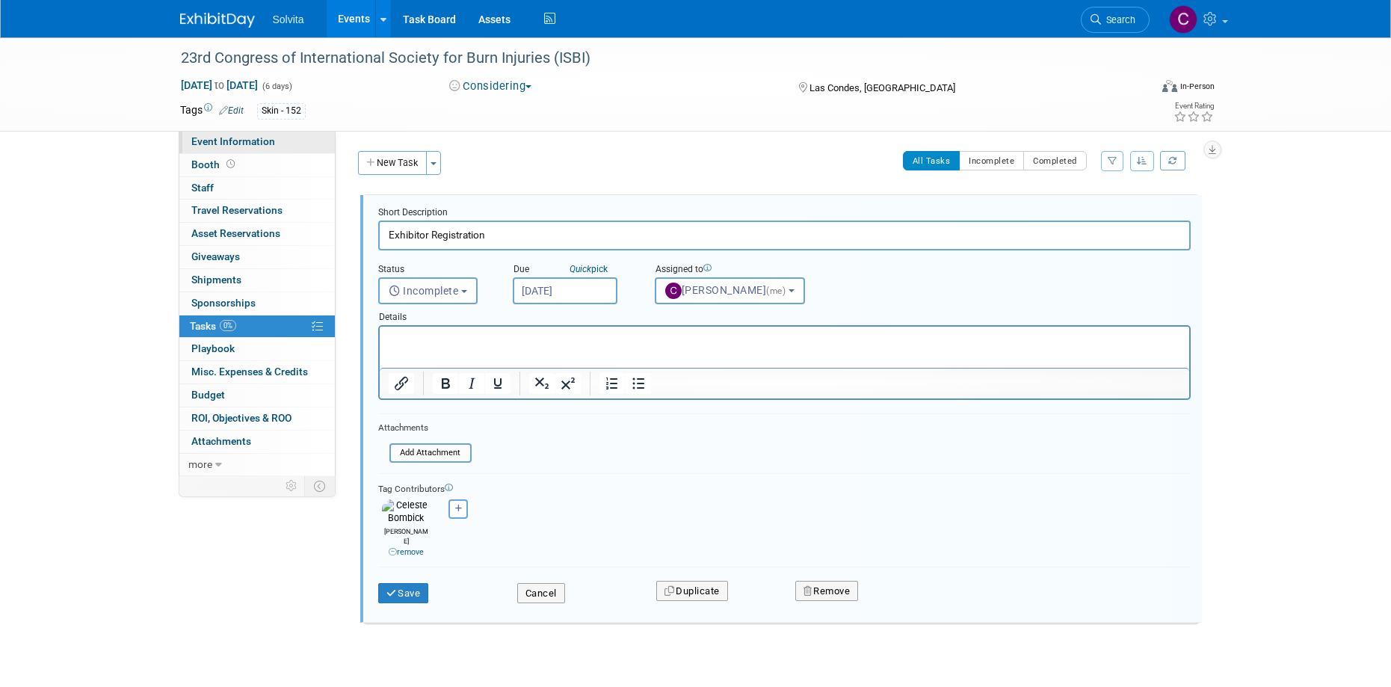
click at [243, 138] on span "Event Information" at bounding box center [233, 141] width 84 height 12
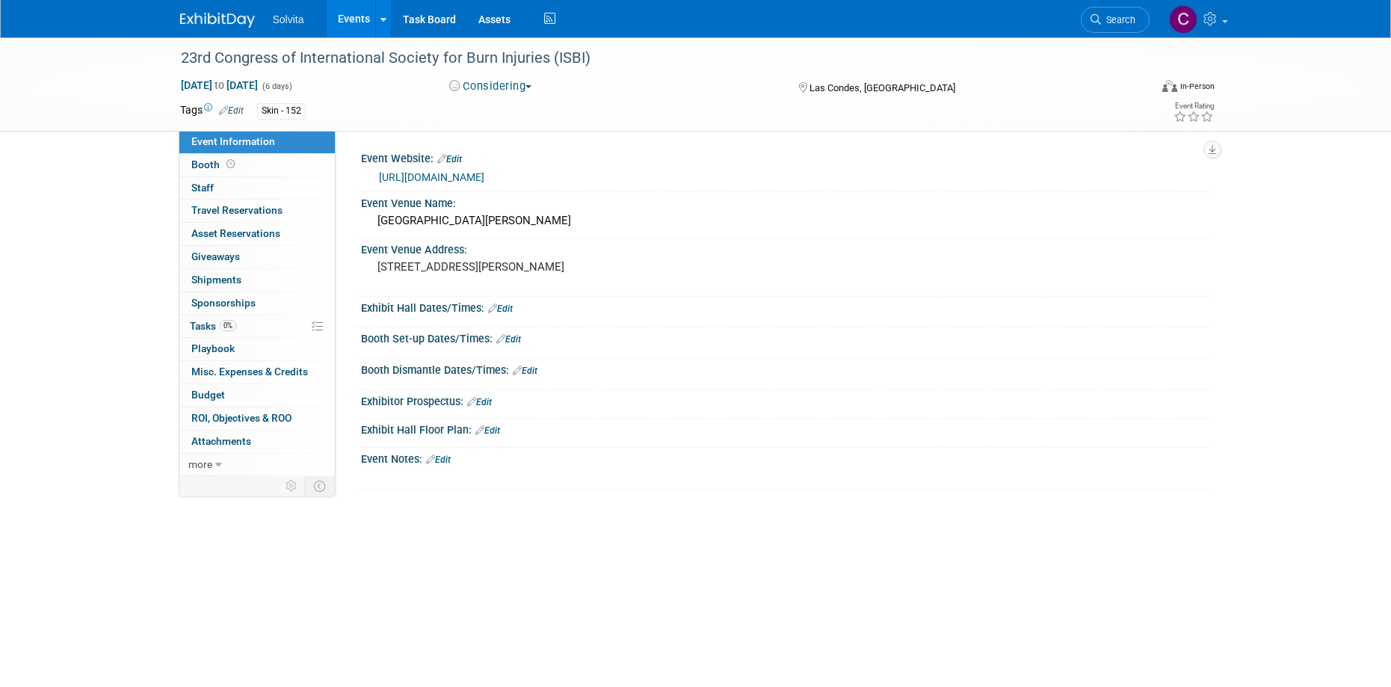
click at [442, 173] on link "[URL][DOMAIN_NAME]" at bounding box center [431, 177] width 105 height 12
click at [203, 327] on span "Tasks 0%" at bounding box center [213, 326] width 46 height 12
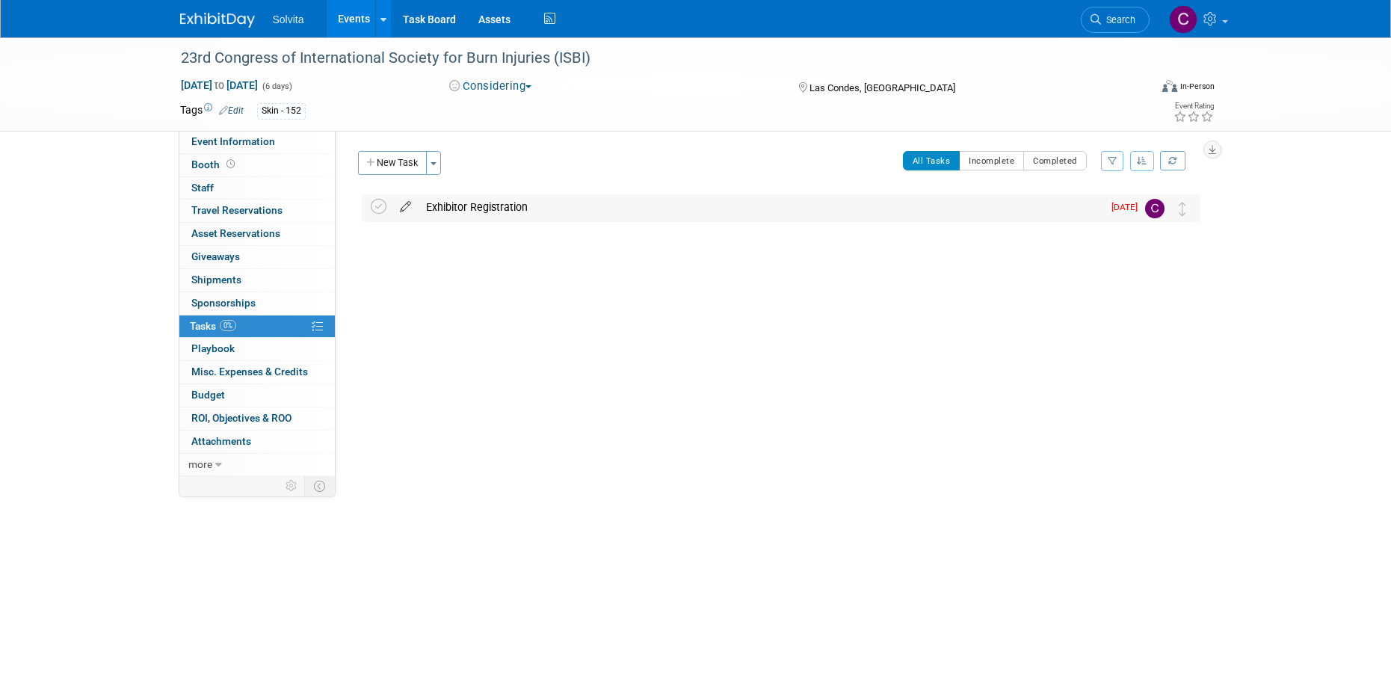
click at [404, 199] on icon at bounding box center [405, 203] width 26 height 19
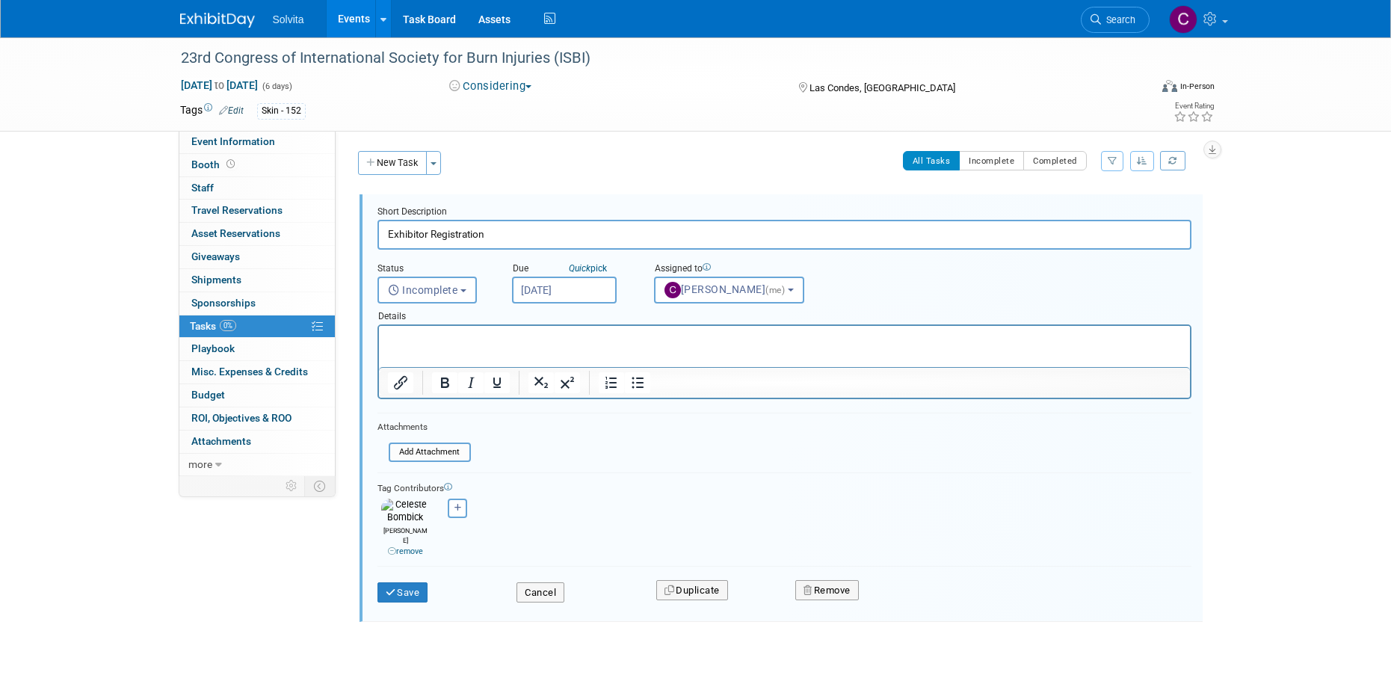
click at [585, 291] on input "[DATE]" at bounding box center [564, 290] width 105 height 27
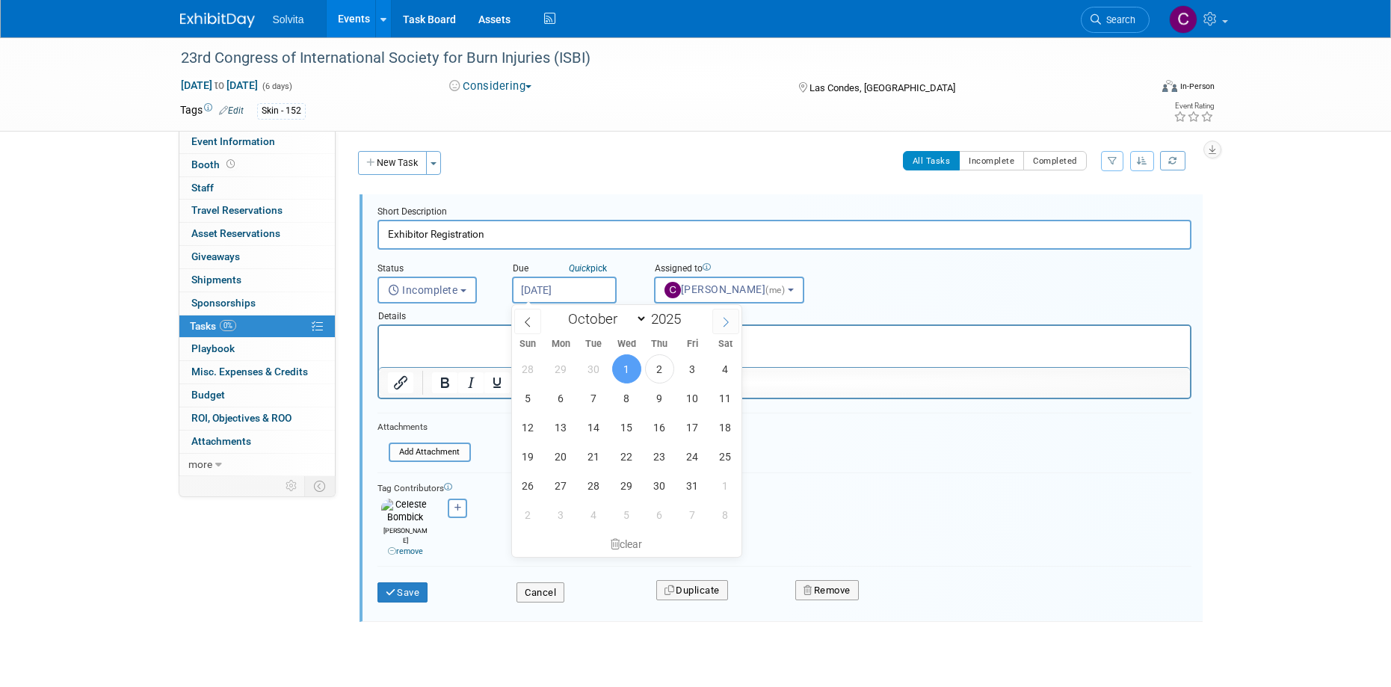
click at [729, 322] on icon at bounding box center [725, 322] width 10 height 10
select select "11"
click at [729, 322] on icon at bounding box center [725, 322] width 10 height 10
type input "2026"
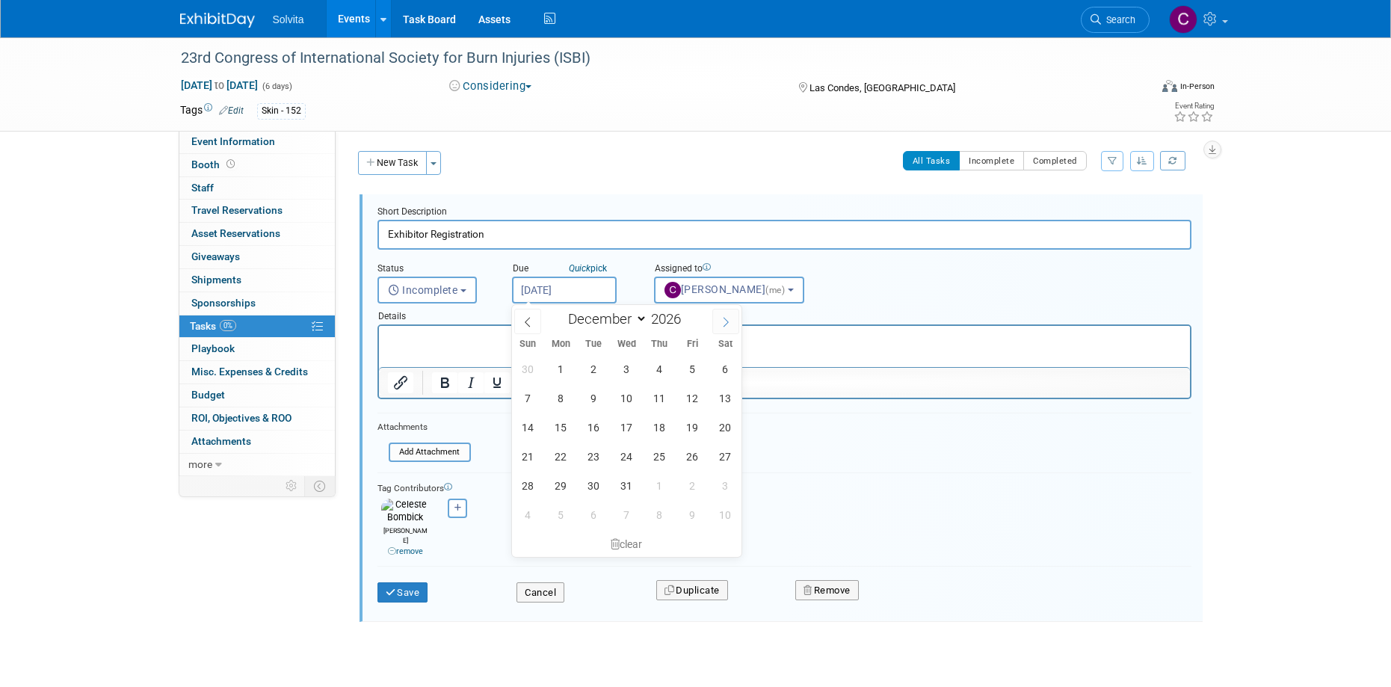
select select "0"
click at [651, 363] on span "1" at bounding box center [659, 368] width 29 height 29
type input "[DATE]"
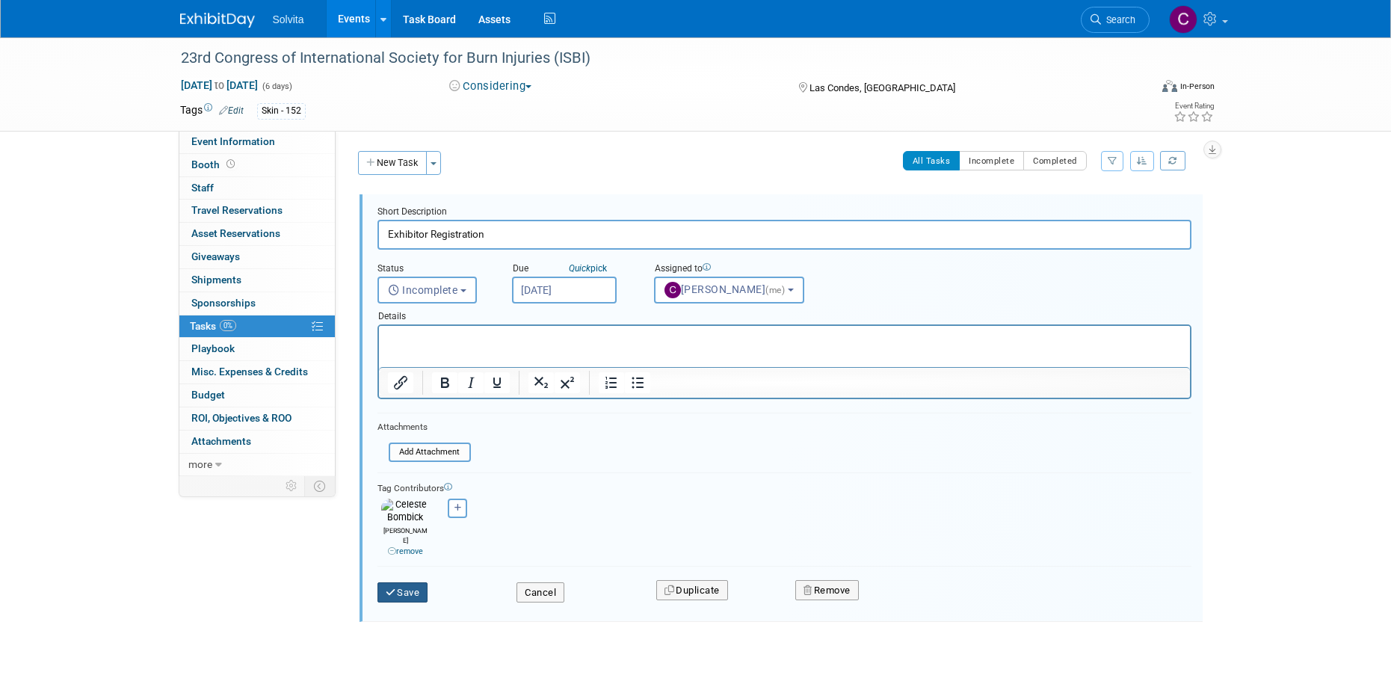
click at [410, 582] on button "Save" at bounding box center [402, 592] width 51 height 21
